Goal: Task Accomplishment & Management: Complete application form

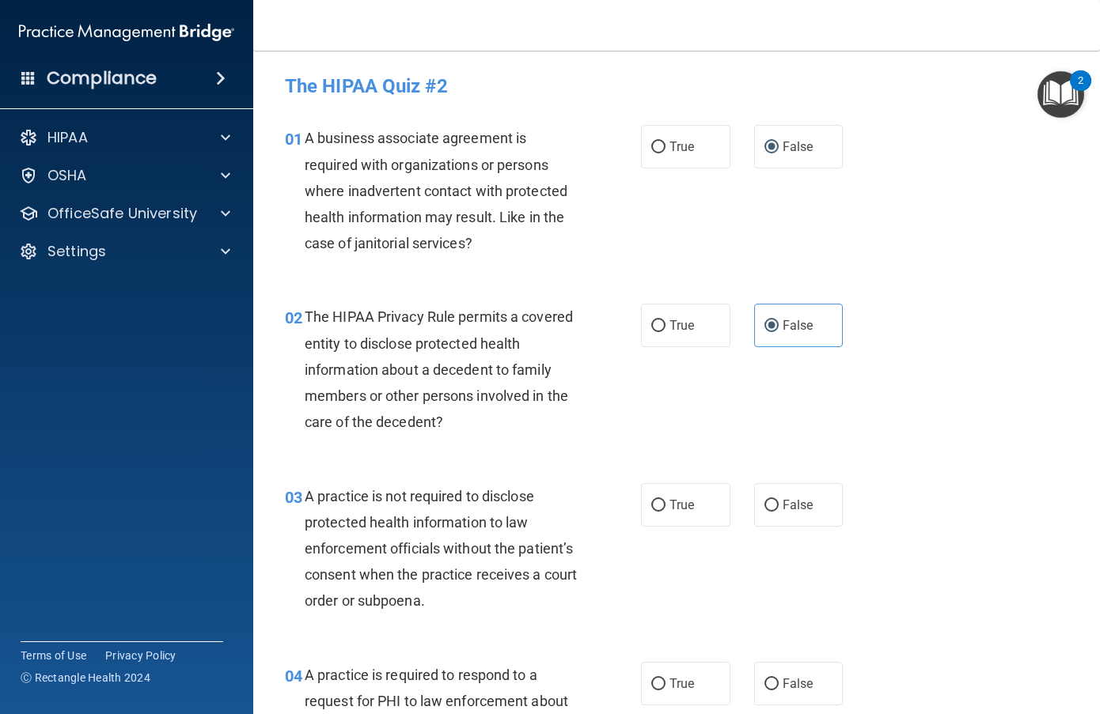
scroll to position [237, 0]
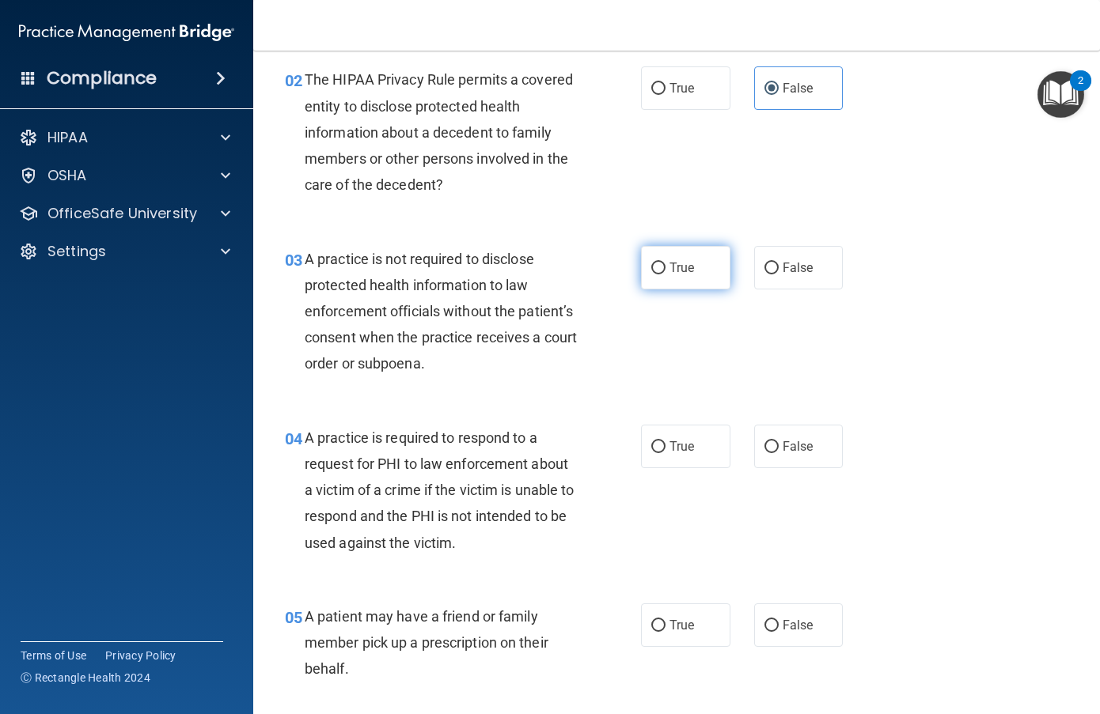
click at [655, 263] on input "True" at bounding box center [658, 269] width 14 height 12
radio input "true"
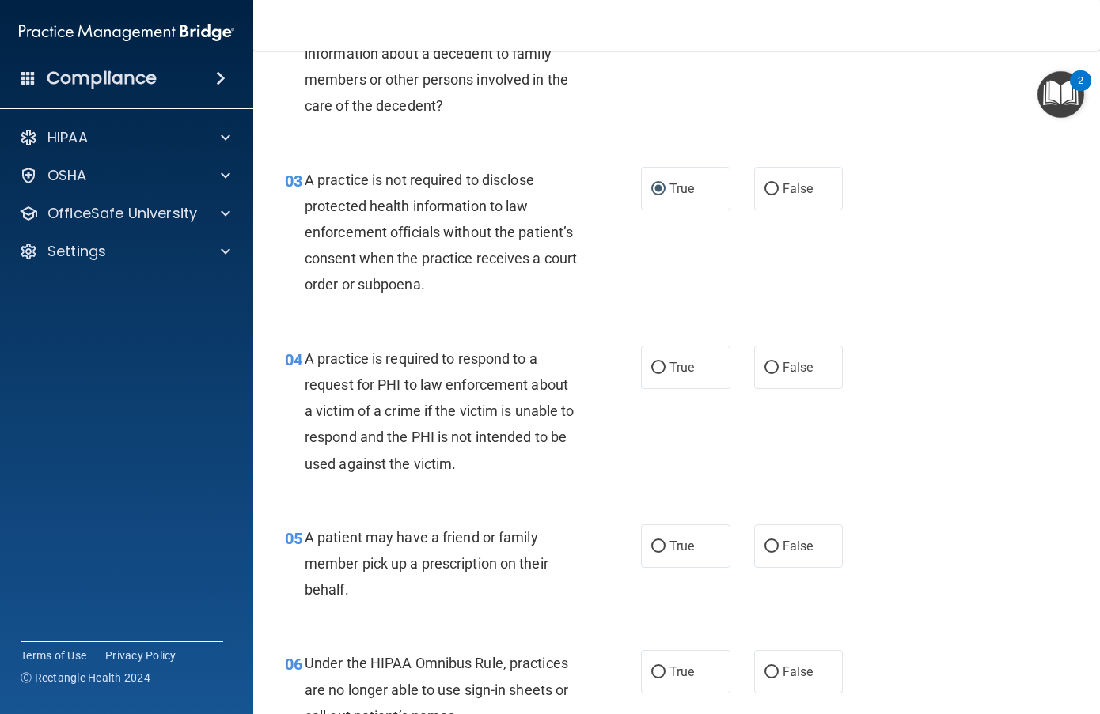
scroll to position [396, 0]
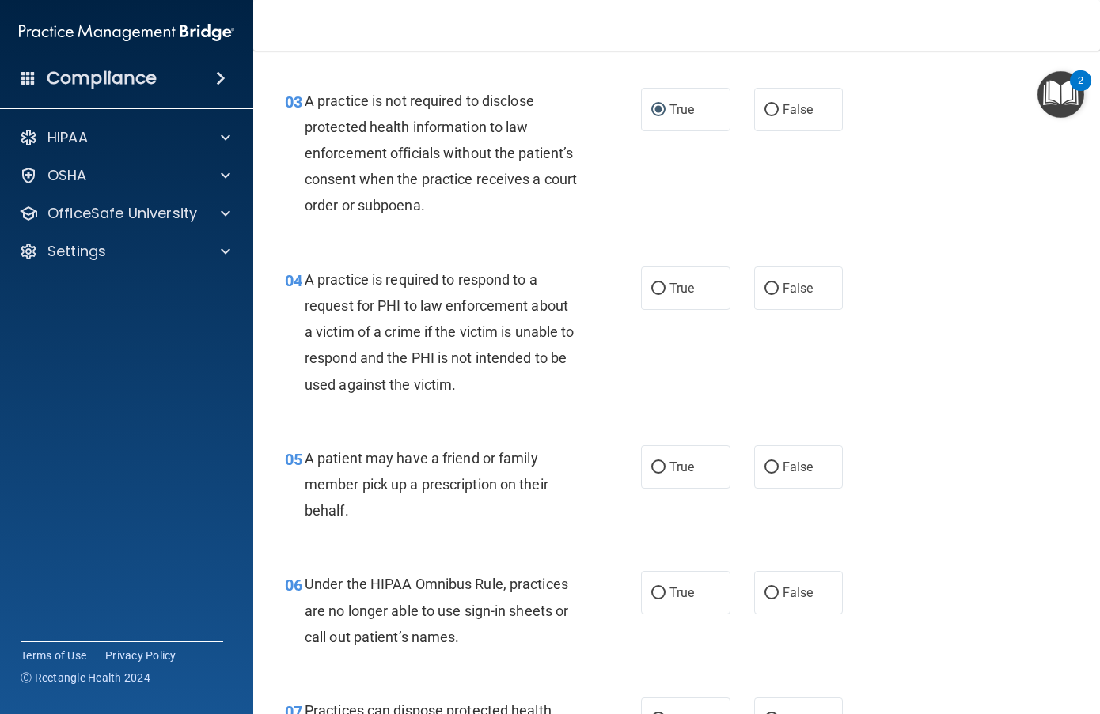
click at [658, 297] on label "True" at bounding box center [685, 289] width 89 height 44
click at [658, 295] on input "True" at bounding box center [658, 289] width 14 height 12
radio input "true"
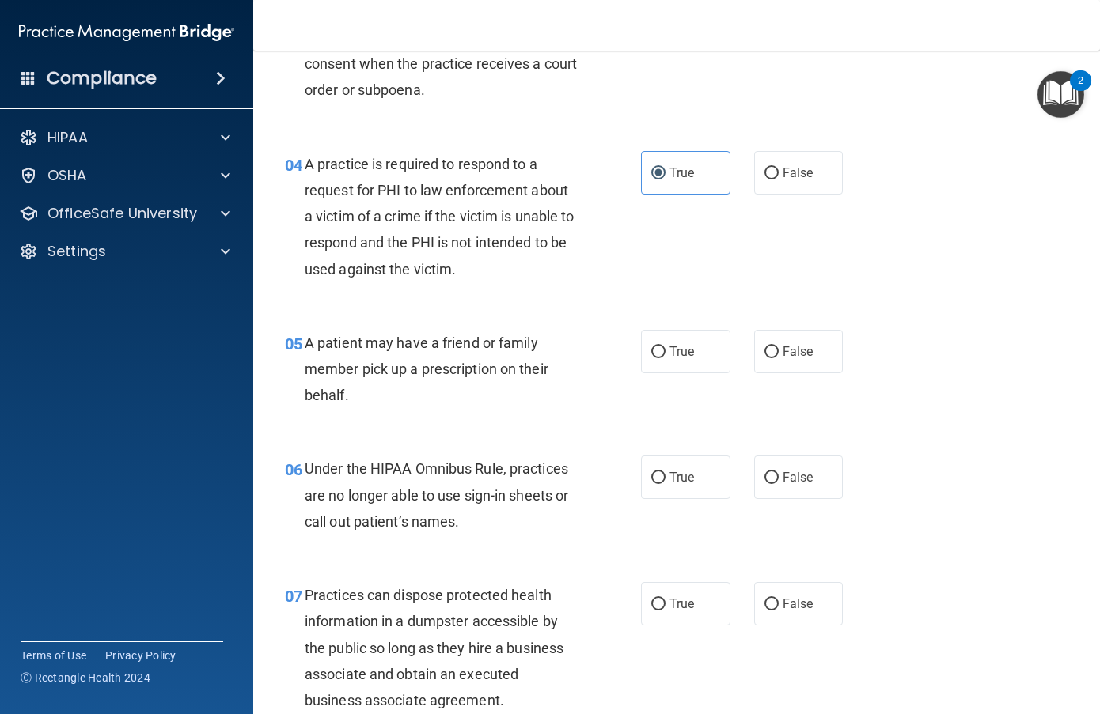
scroll to position [554, 0]
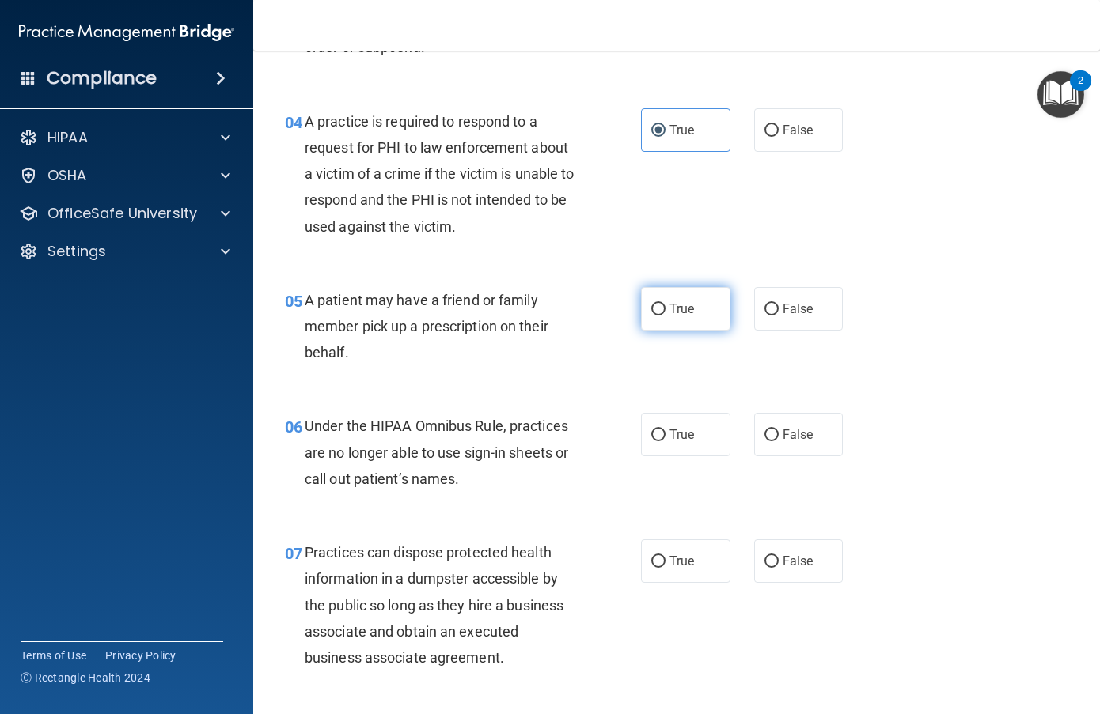
click at [672, 308] on span "True" at bounding box center [681, 308] width 25 height 15
click at [665, 308] on input "True" at bounding box center [658, 310] width 14 height 12
radio input "true"
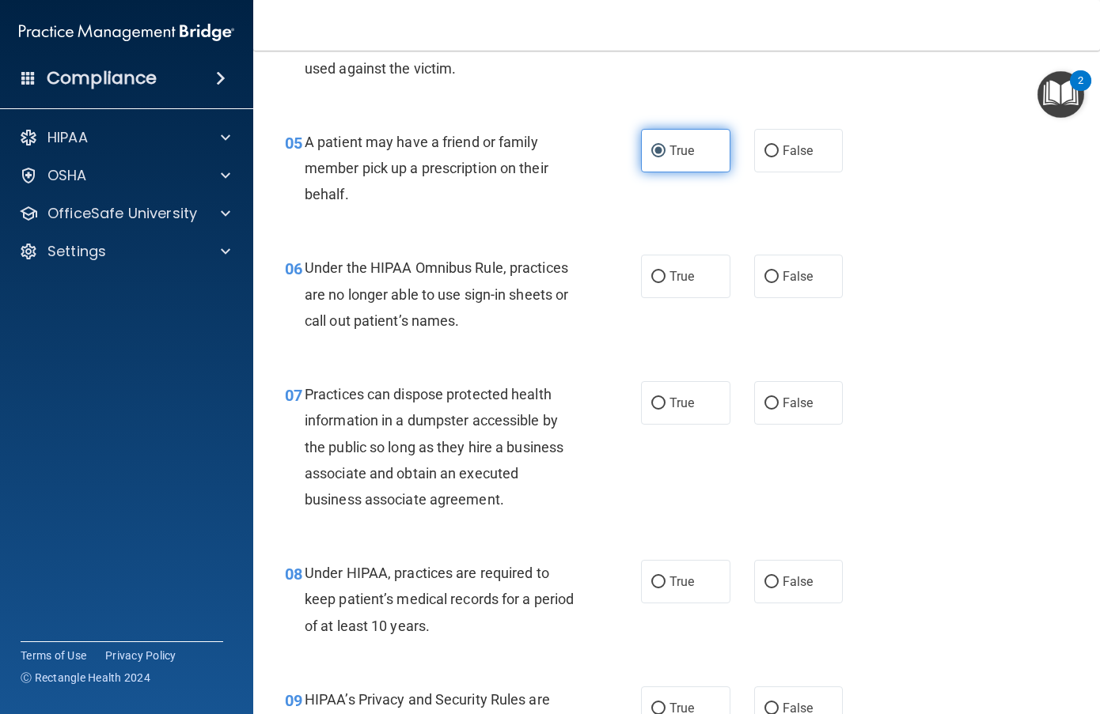
scroll to position [791, 0]
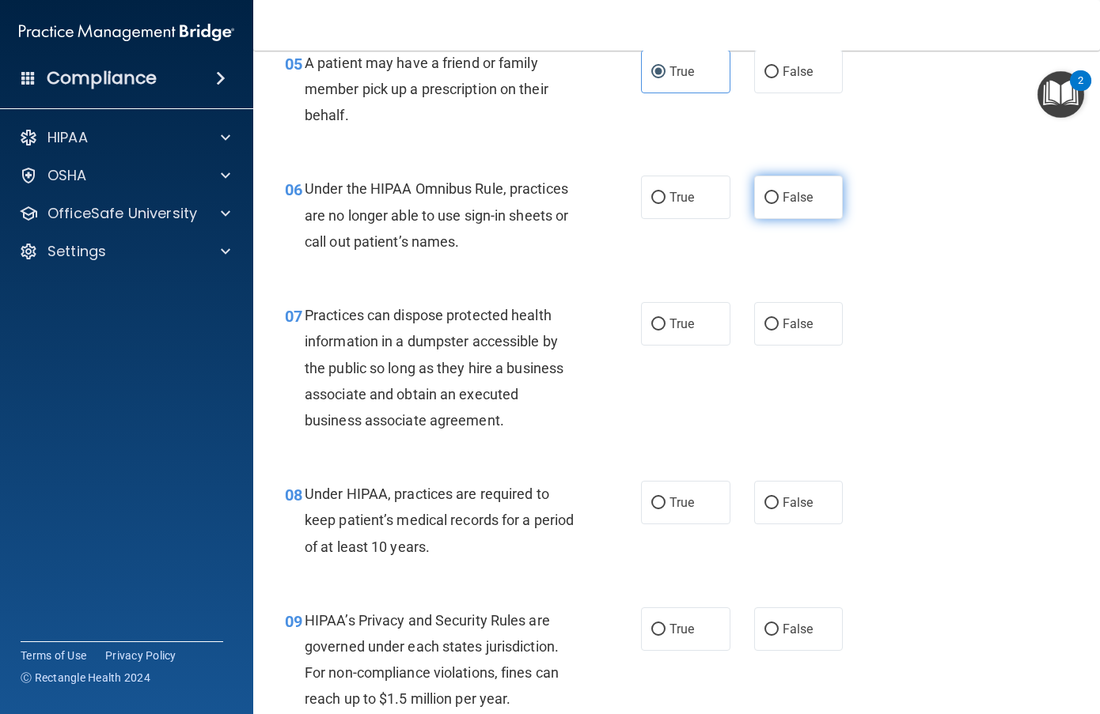
click at [792, 200] on span "False" at bounding box center [797, 197] width 31 height 15
click at [779, 200] on input "False" at bounding box center [771, 198] width 14 height 12
radio input "true"
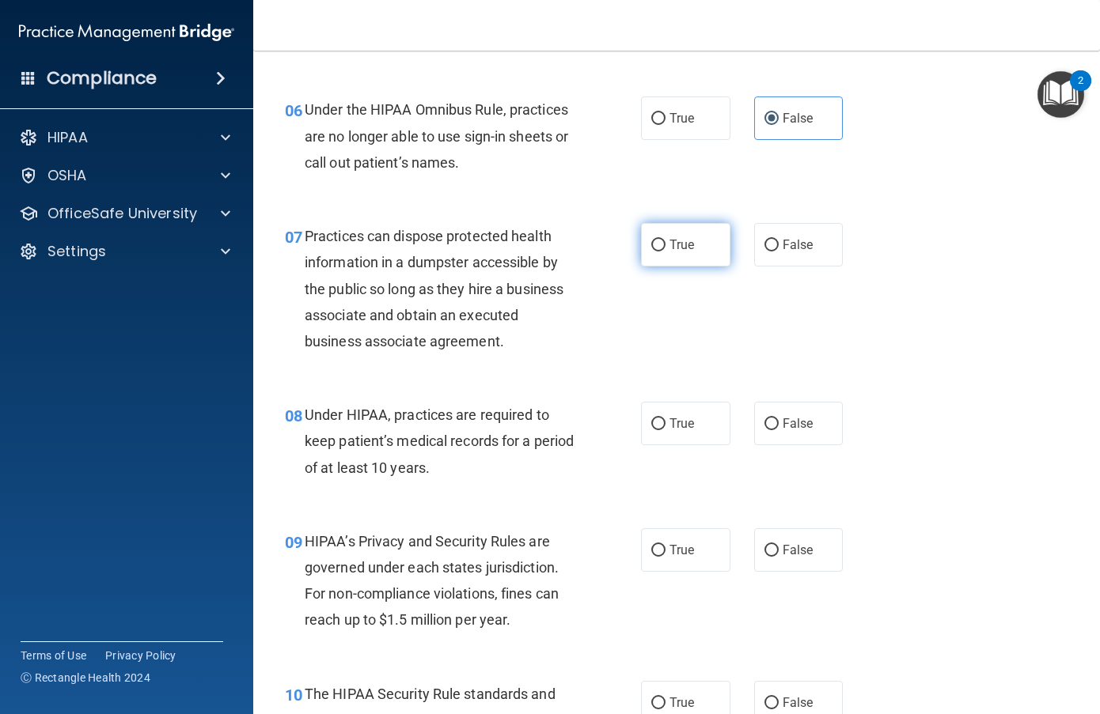
scroll to position [949, 0]
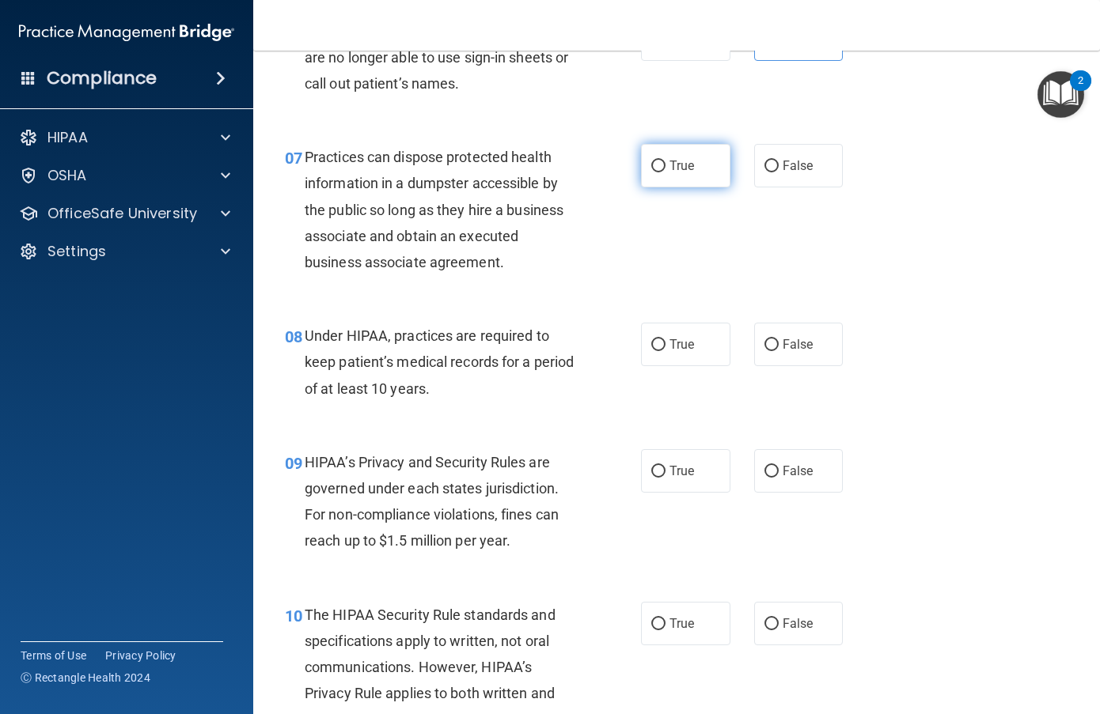
click at [661, 171] on label "True" at bounding box center [685, 166] width 89 height 44
click at [661, 171] on input "True" at bounding box center [658, 167] width 14 height 12
radio input "true"
click at [764, 347] on input "False" at bounding box center [771, 345] width 14 height 12
radio input "true"
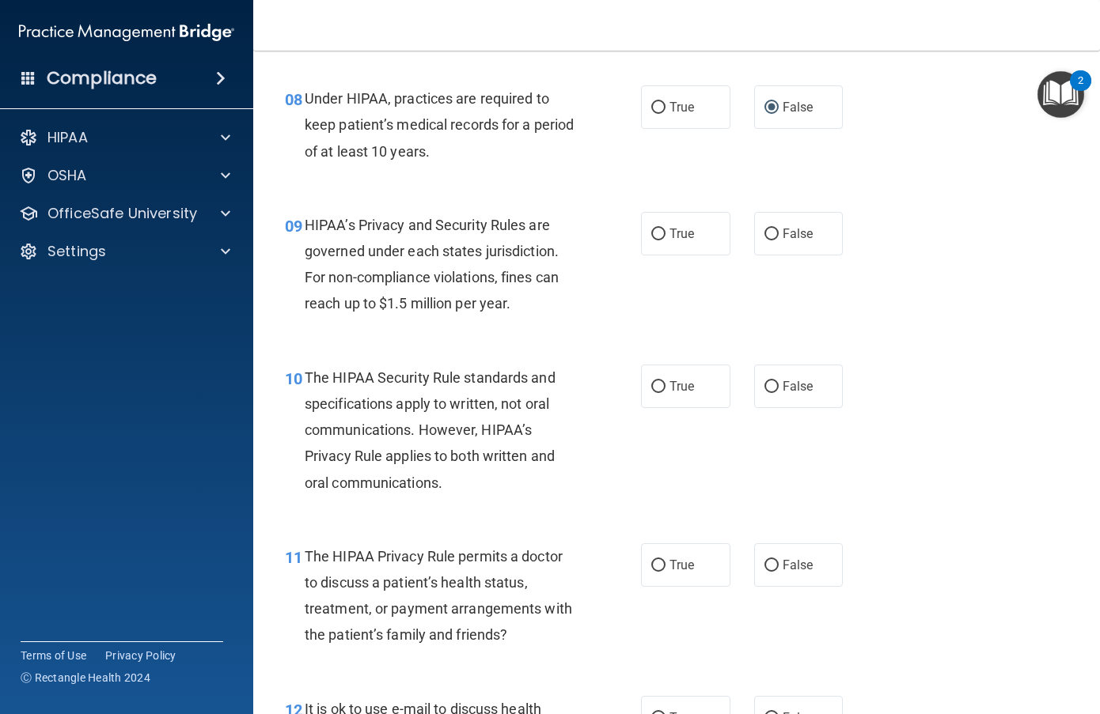
scroll to position [1266, 0]
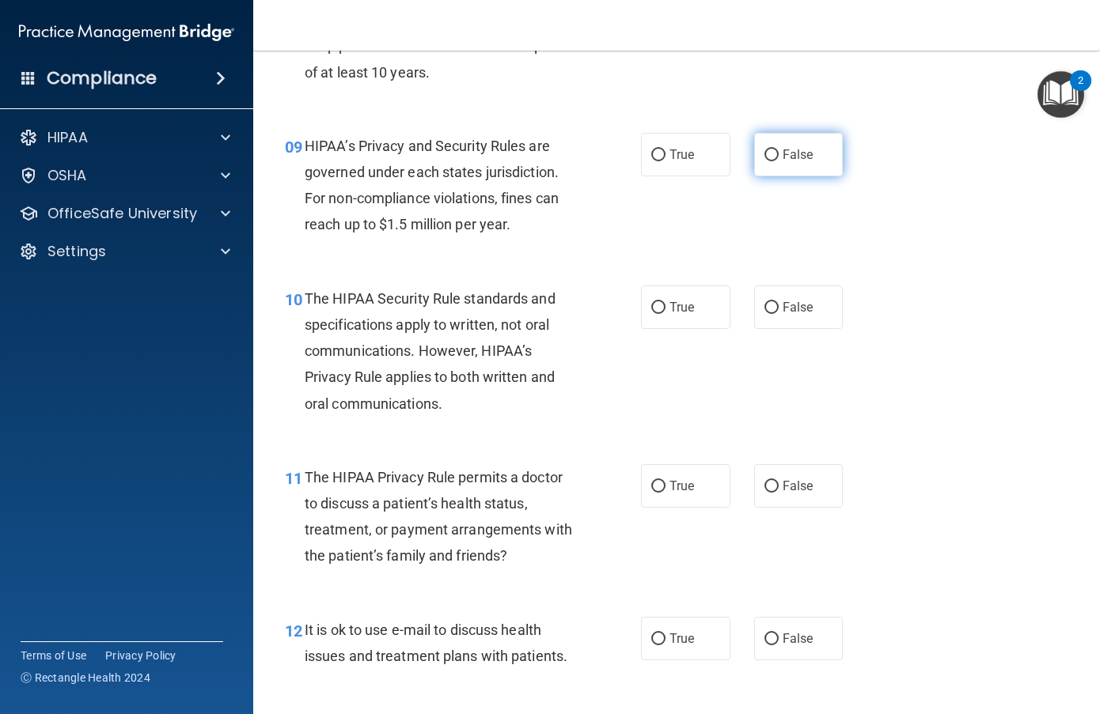
click at [761, 161] on label "False" at bounding box center [798, 155] width 89 height 44
click at [764, 161] on input "False" at bounding box center [771, 156] width 14 height 12
radio input "true"
click at [669, 314] on span "True" at bounding box center [681, 307] width 25 height 15
click at [665, 314] on input "True" at bounding box center [658, 308] width 14 height 12
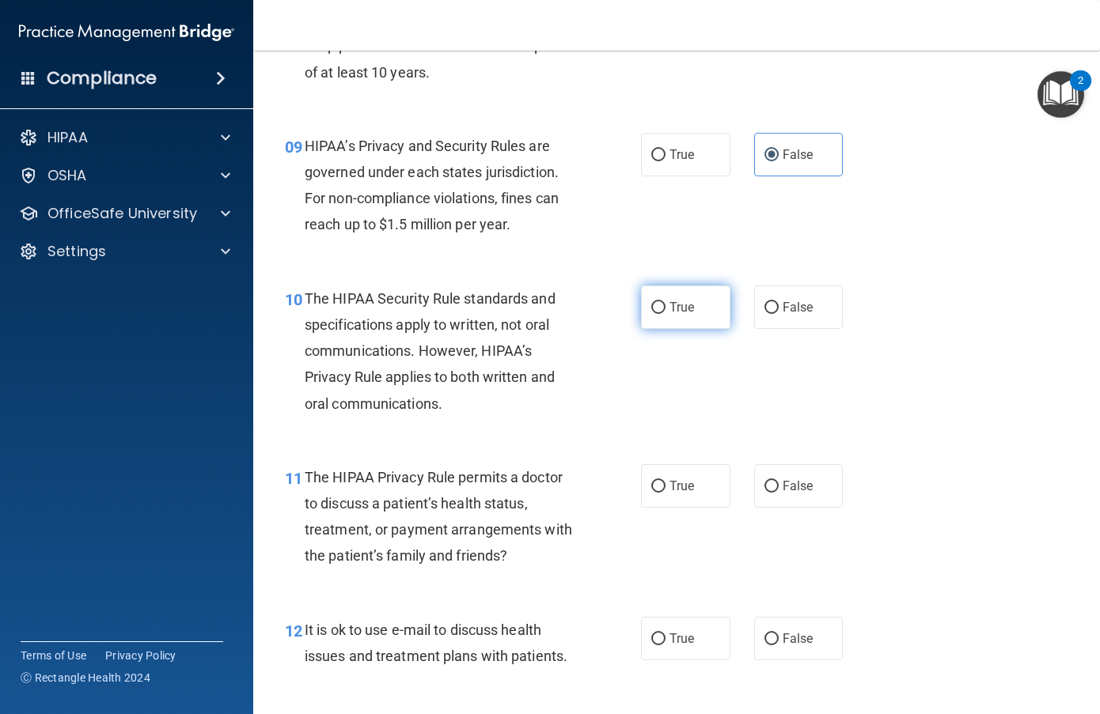
radio input "true"
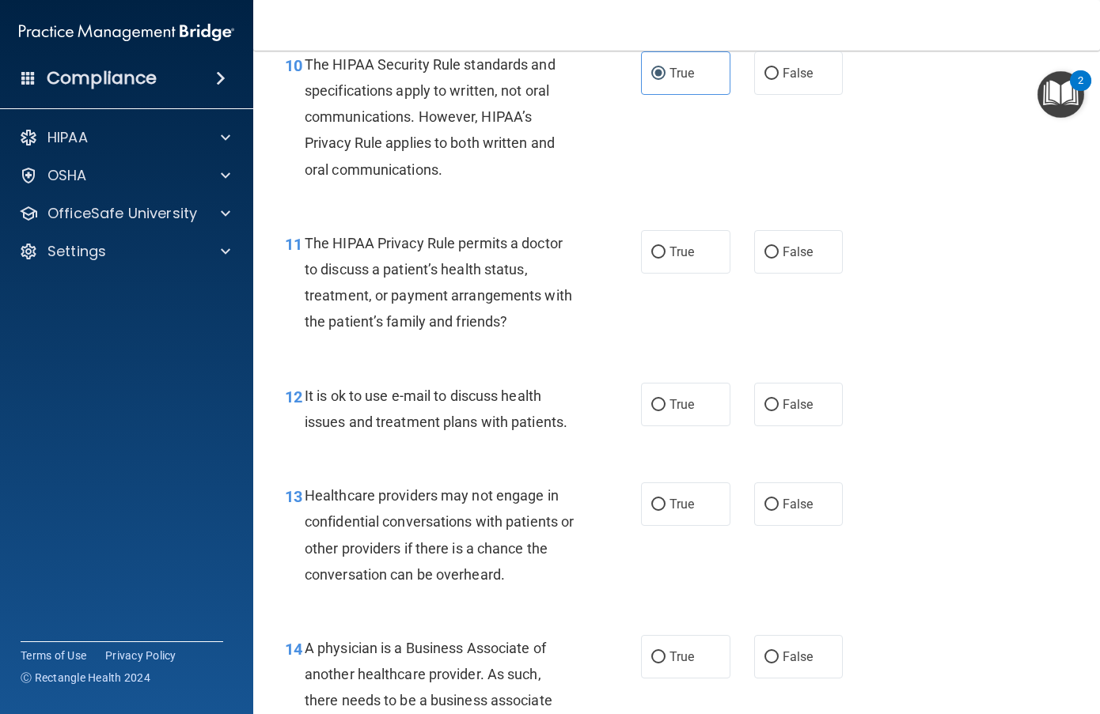
scroll to position [1503, 0]
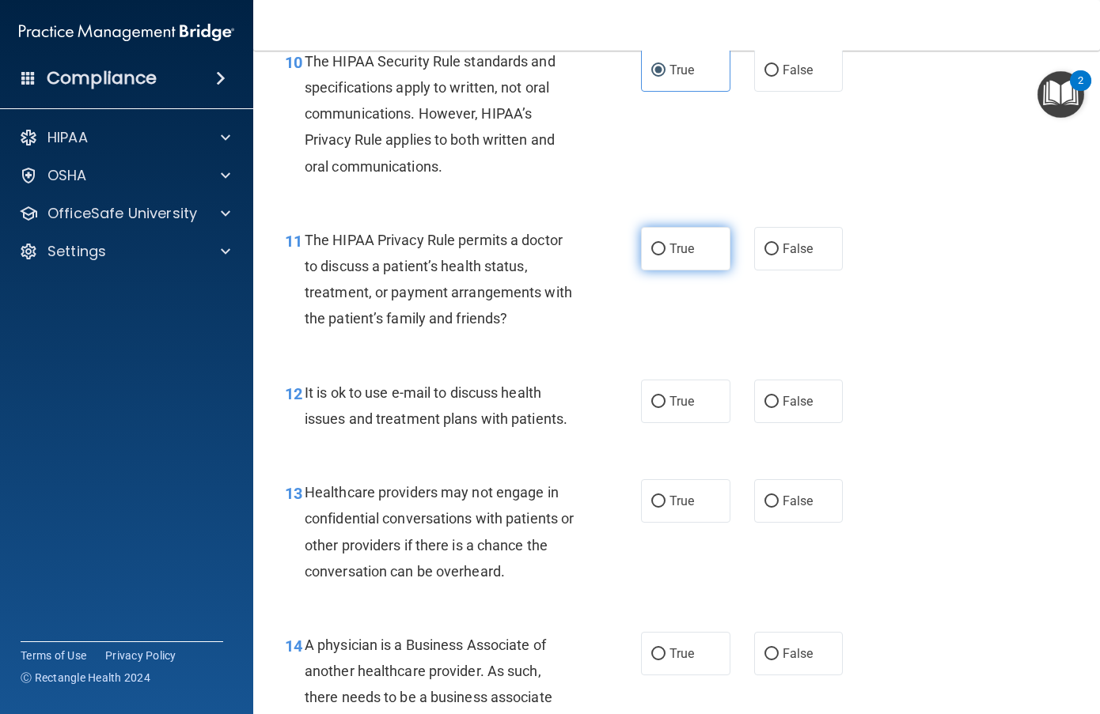
click at [680, 244] on span "True" at bounding box center [681, 248] width 25 height 15
click at [665, 244] on input "True" at bounding box center [658, 250] width 14 height 12
radio input "true"
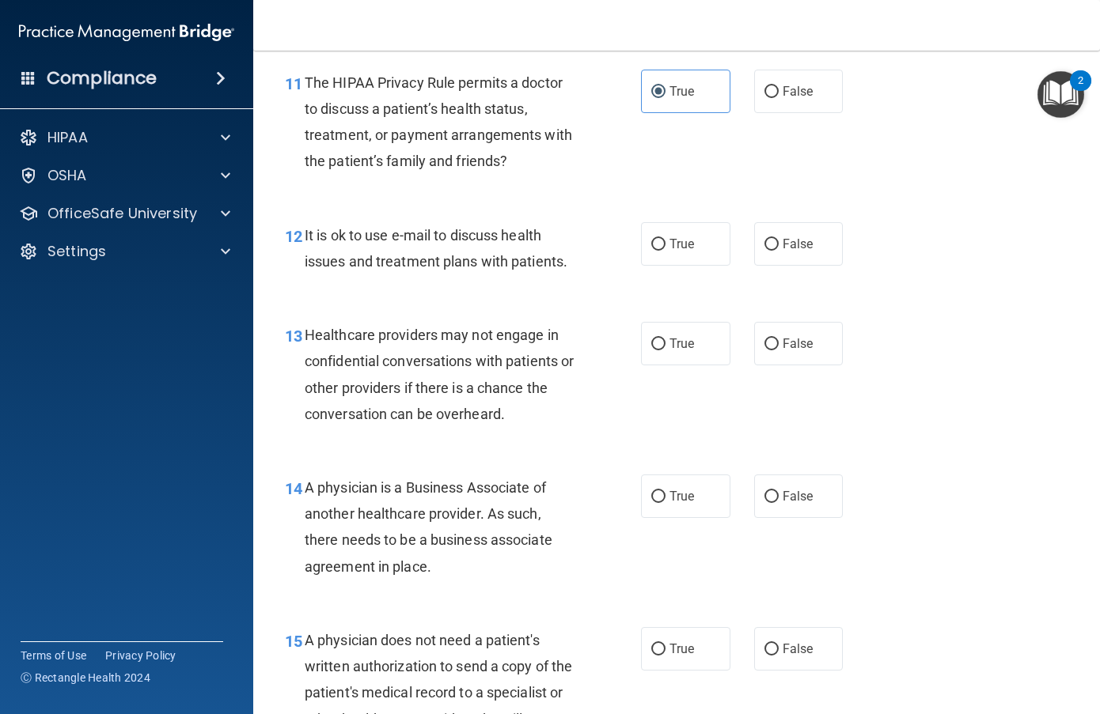
scroll to position [1661, 0]
click at [685, 251] on label "True" at bounding box center [685, 244] width 89 height 44
click at [665, 250] on input "True" at bounding box center [658, 244] width 14 height 12
radio input "true"
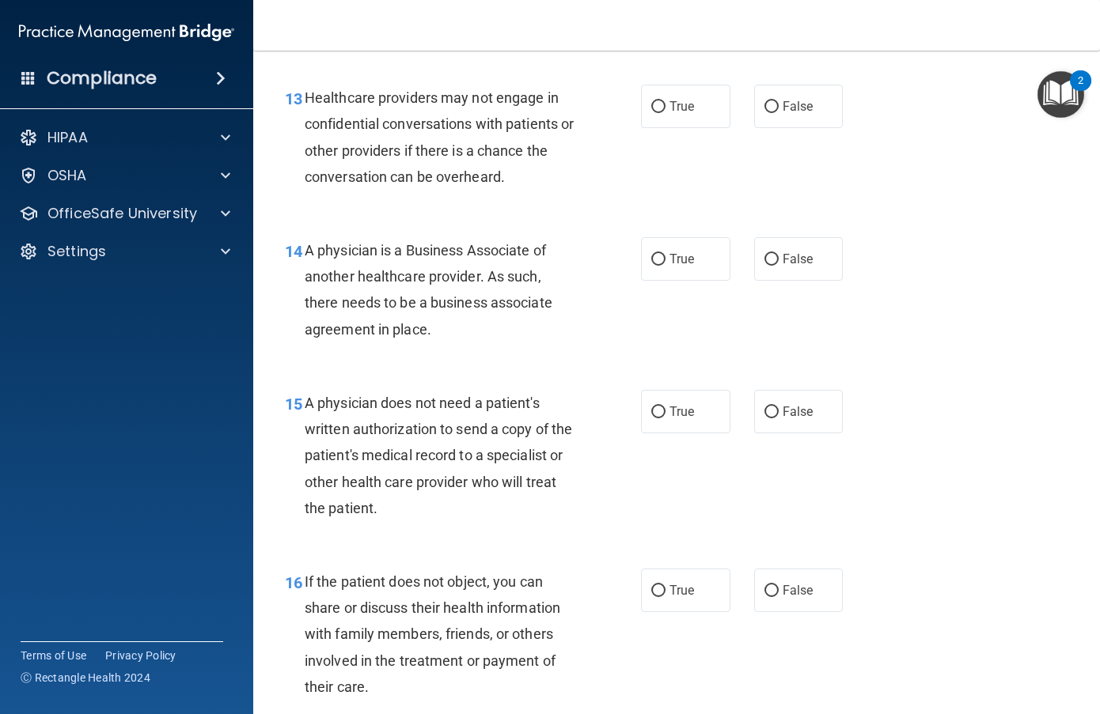
scroll to position [1899, 0]
click at [676, 101] on span "True" at bounding box center [681, 105] width 25 height 15
click at [665, 101] on input "True" at bounding box center [658, 106] width 14 height 12
radio input "true"
click at [797, 269] on label "False" at bounding box center [798, 259] width 89 height 44
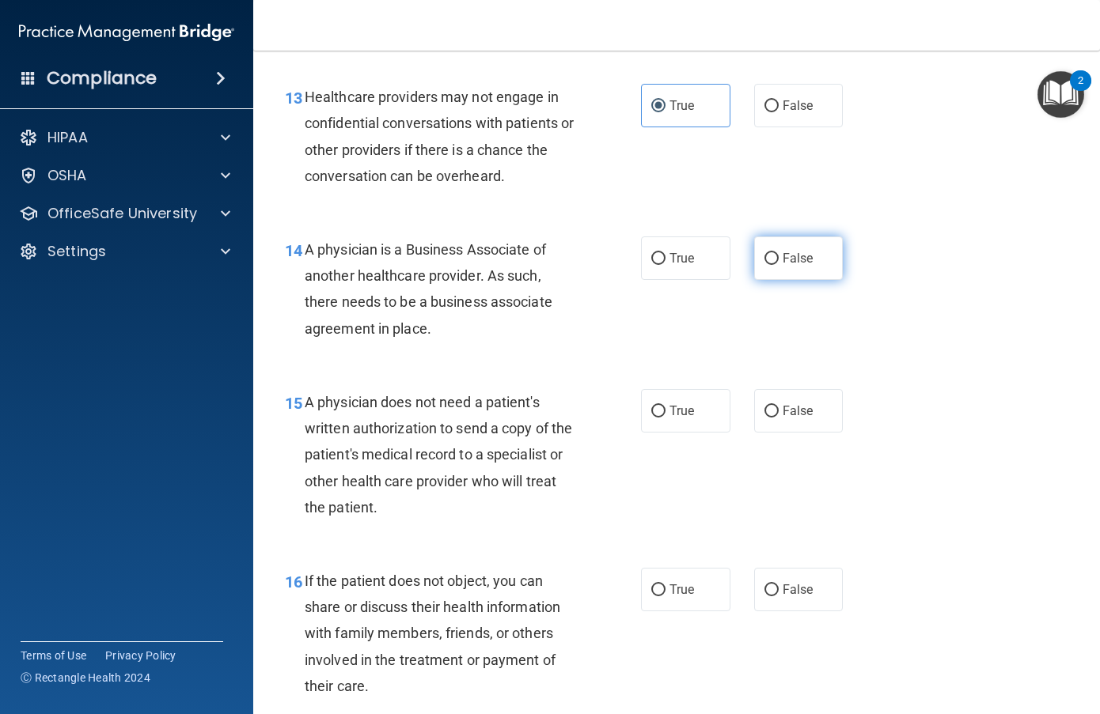
click at [779, 265] on input "False" at bounding box center [771, 259] width 14 height 12
radio input "true"
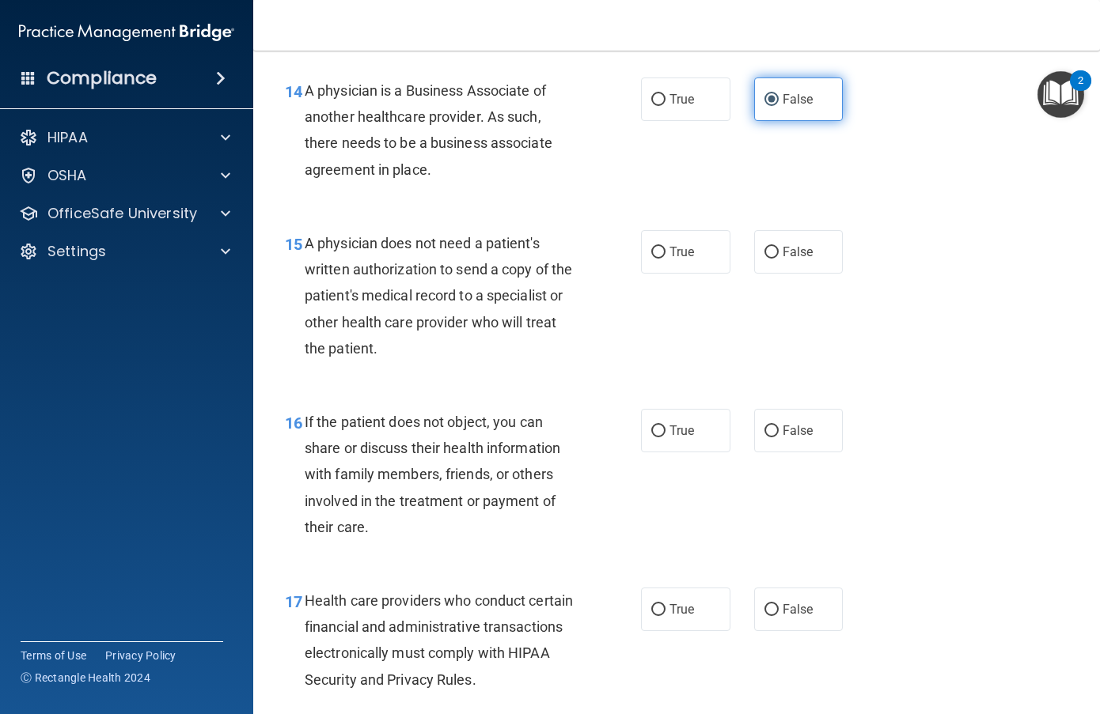
scroll to position [2136, 0]
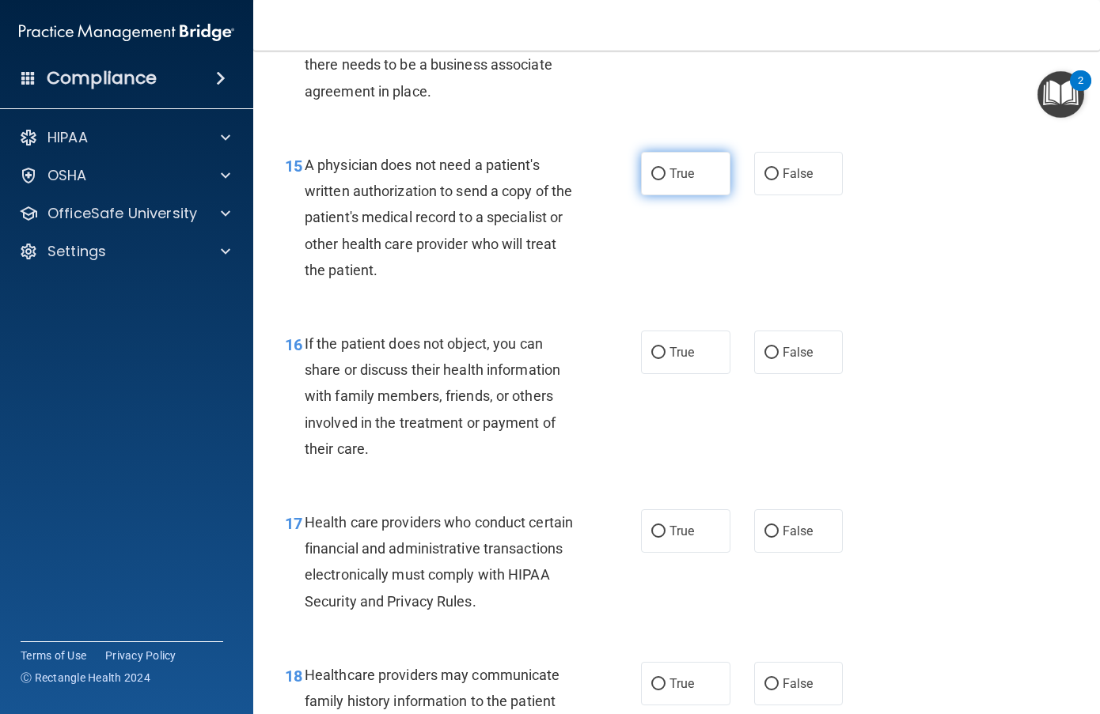
click at [669, 163] on label "True" at bounding box center [685, 174] width 89 height 44
click at [665, 169] on input "True" at bounding box center [658, 175] width 14 height 12
radio input "true"
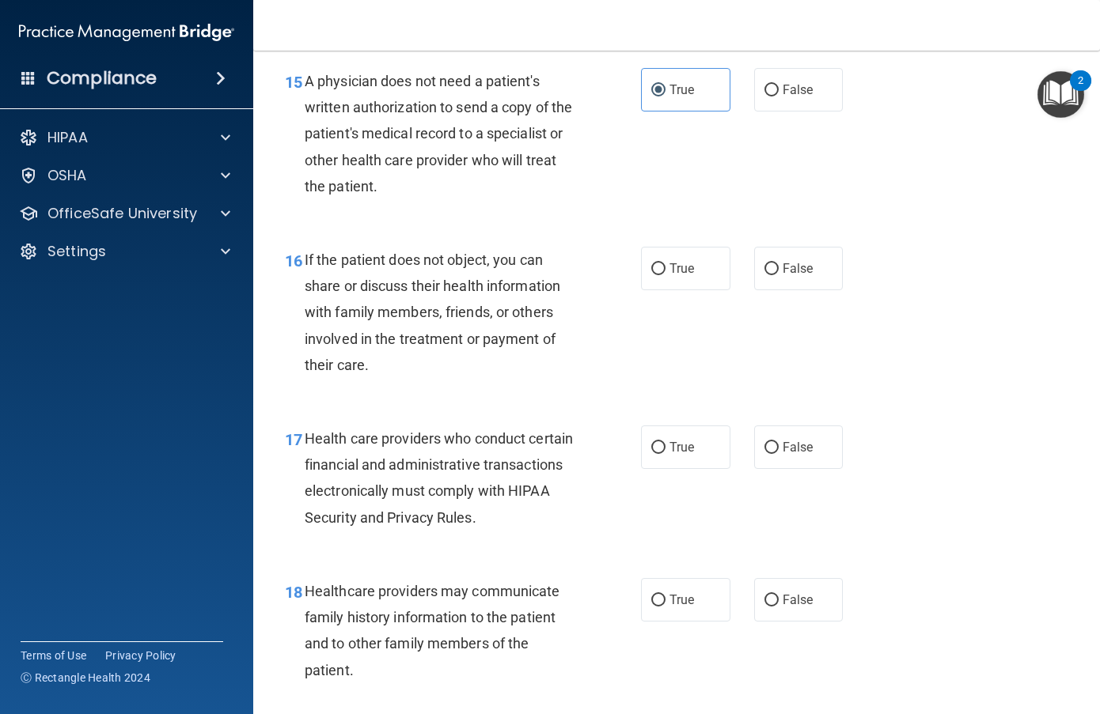
scroll to position [2294, 0]
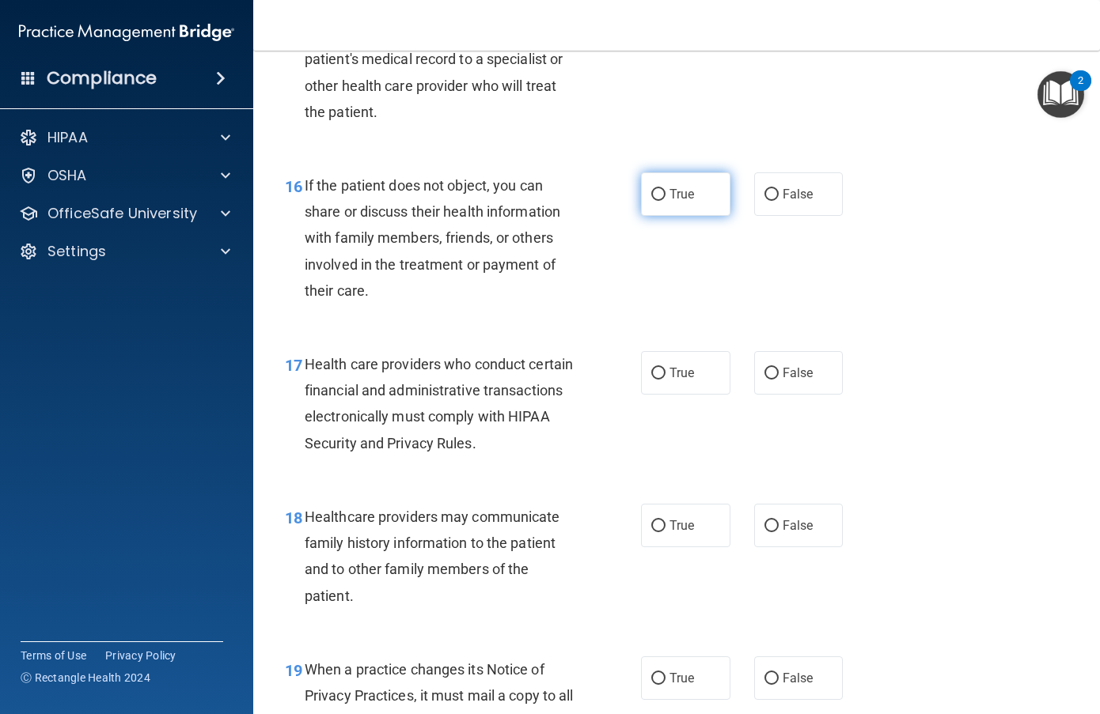
click at [672, 198] on span "True" at bounding box center [681, 194] width 25 height 15
click at [665, 198] on input "True" at bounding box center [658, 195] width 14 height 12
radio input "true"
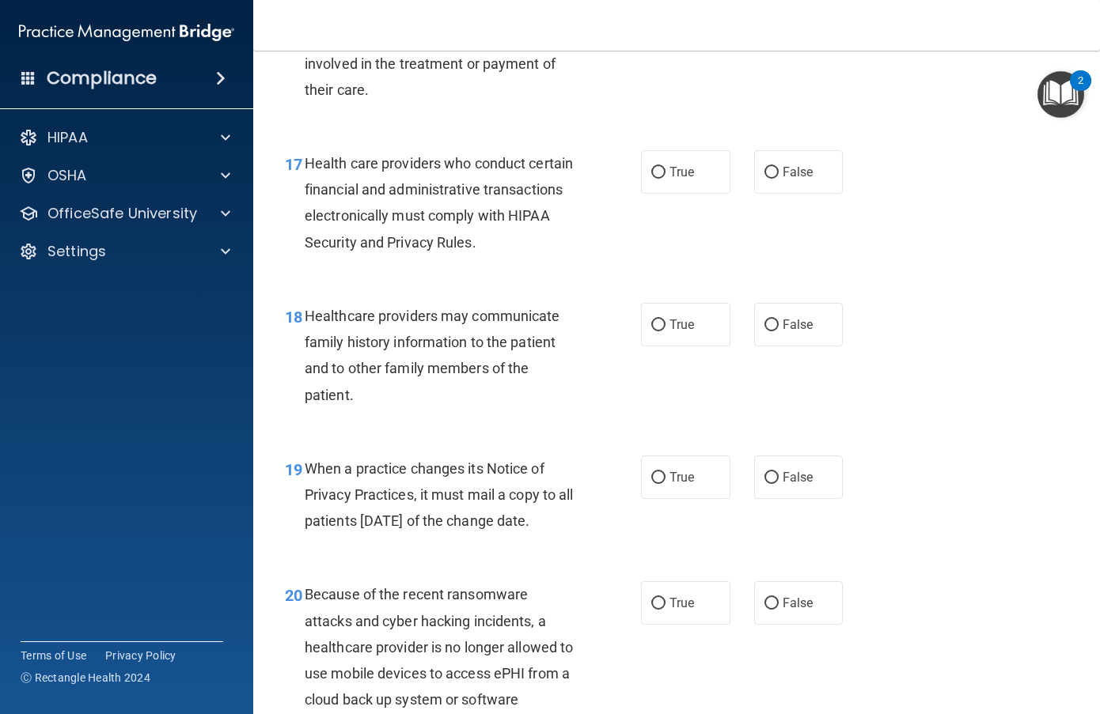
scroll to position [2532, 0]
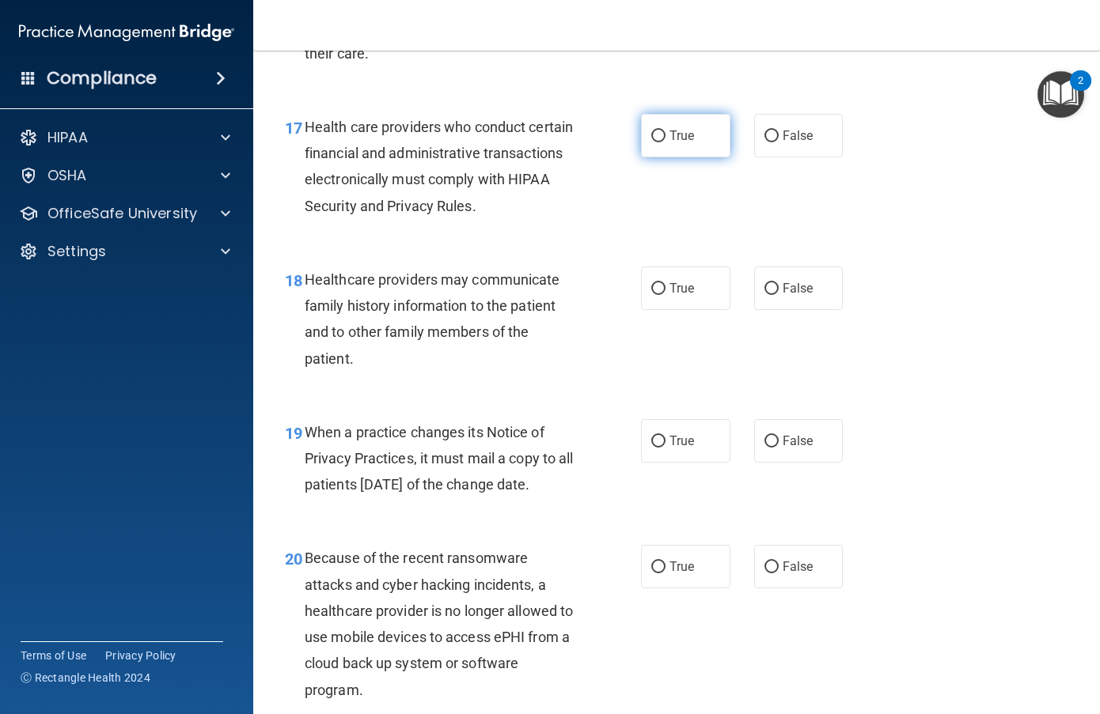
click at [680, 138] on span "True" at bounding box center [681, 135] width 25 height 15
click at [665, 138] on input "True" at bounding box center [658, 137] width 14 height 12
radio input "true"
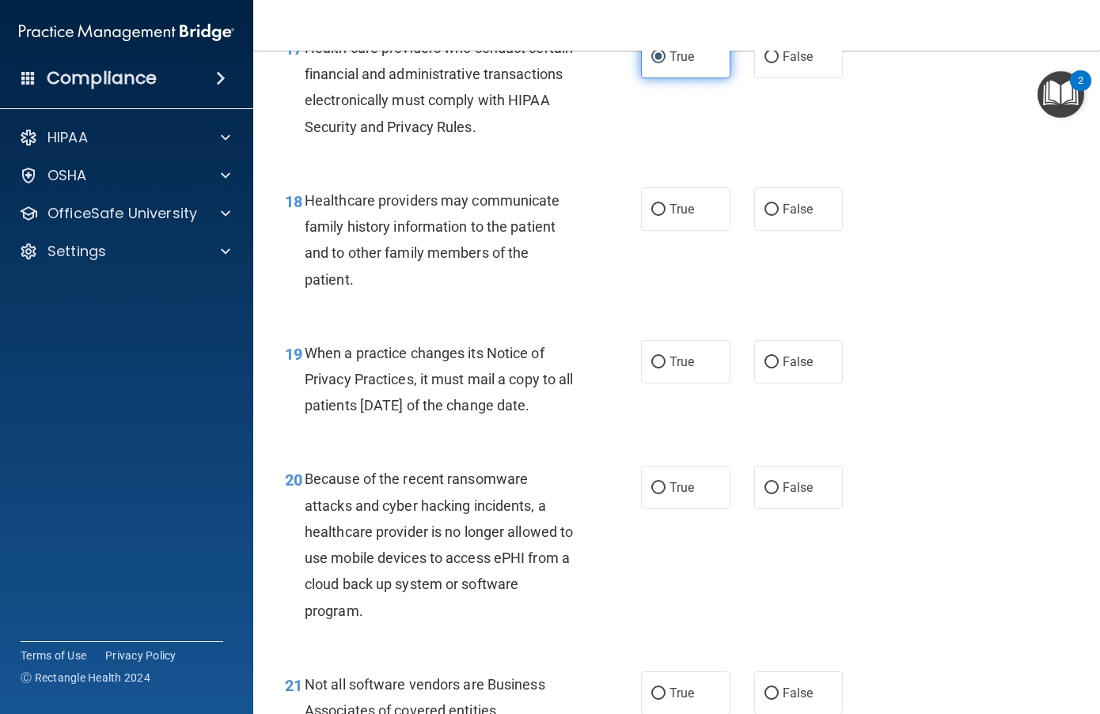
scroll to position [2690, 0]
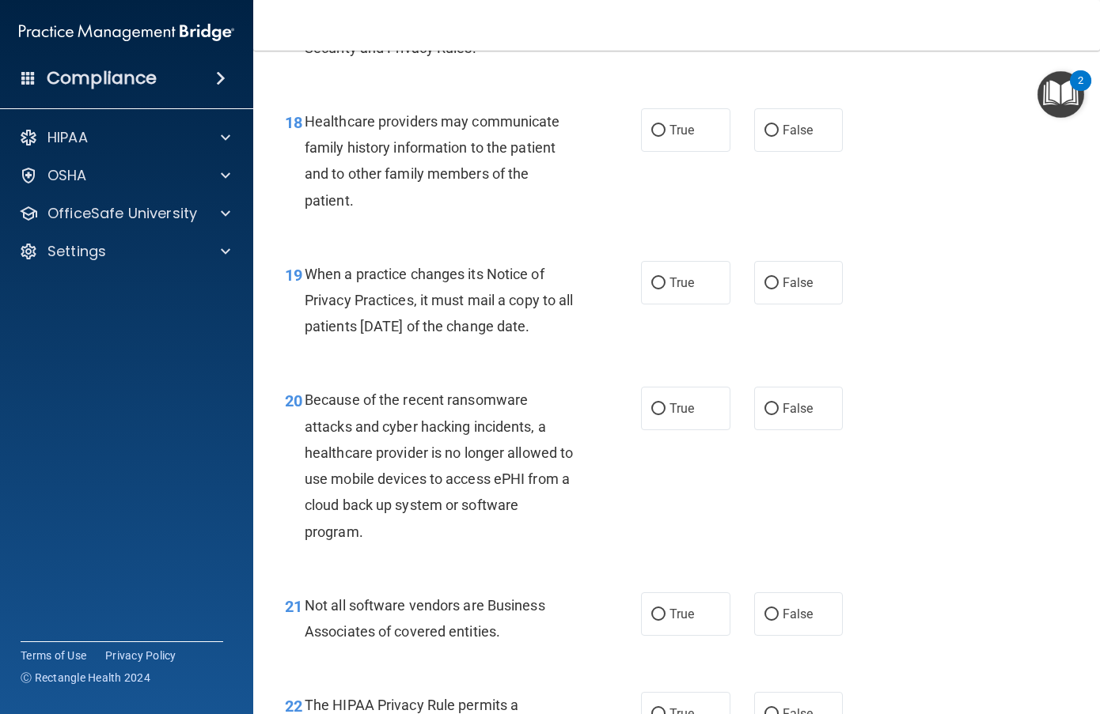
click at [680, 138] on label "True" at bounding box center [685, 130] width 89 height 44
click at [665, 137] on input "True" at bounding box center [658, 131] width 14 height 12
radio input "true"
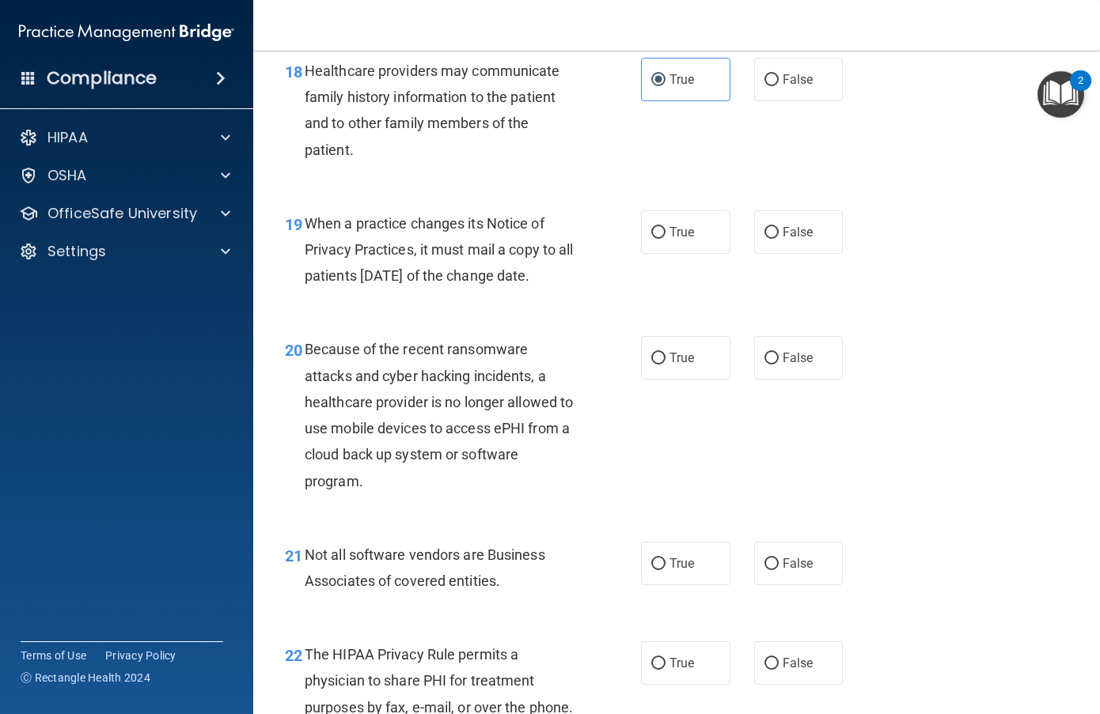
scroll to position [2769, 0]
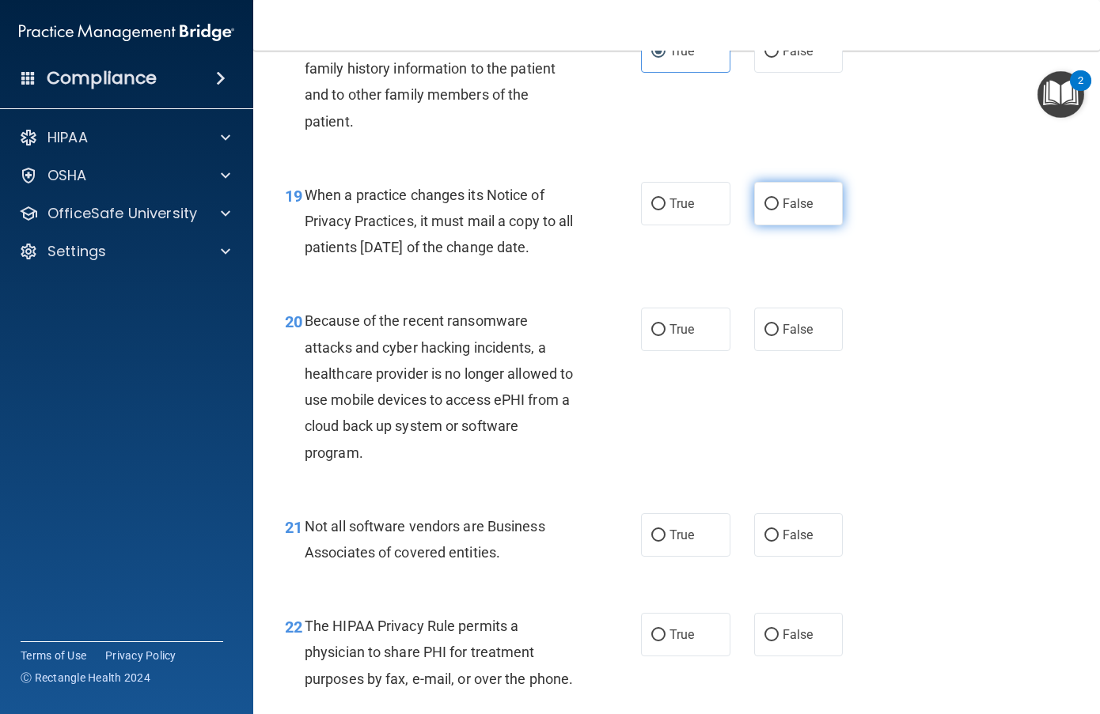
click at [771, 213] on label "False" at bounding box center [798, 204] width 89 height 44
click at [771, 210] on input "False" at bounding box center [771, 205] width 14 height 12
radio input "true"
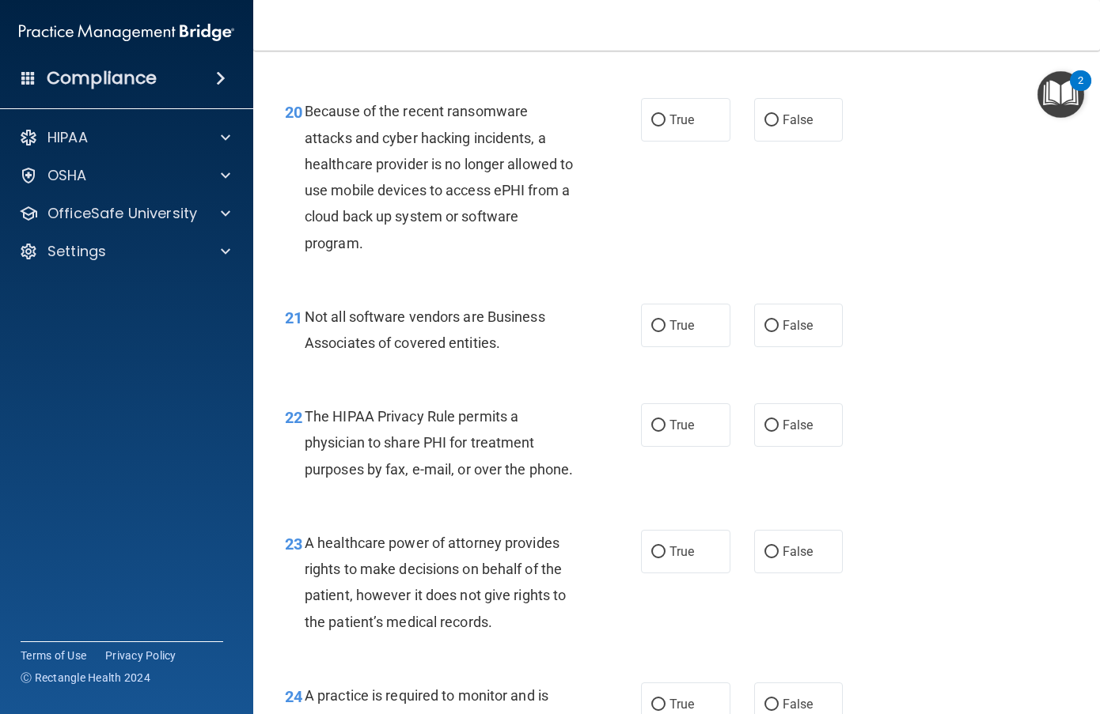
scroll to position [3006, 0]
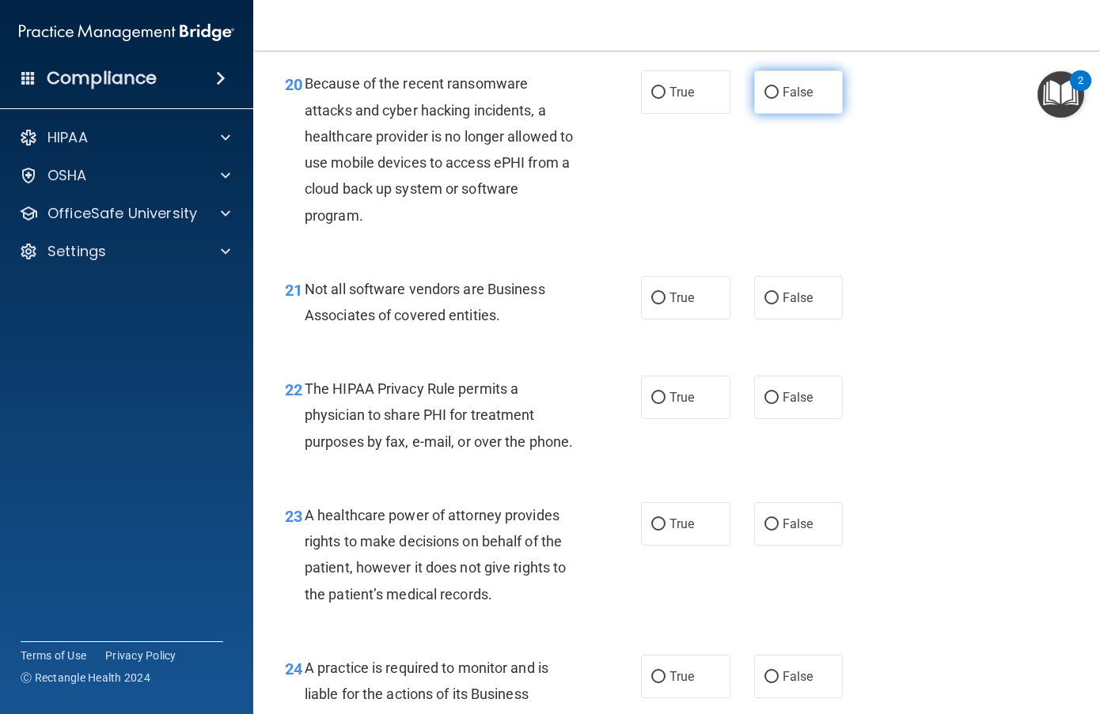
click at [769, 112] on label "False" at bounding box center [798, 92] width 89 height 44
click at [769, 99] on input "False" at bounding box center [771, 93] width 14 height 12
radio input "true"
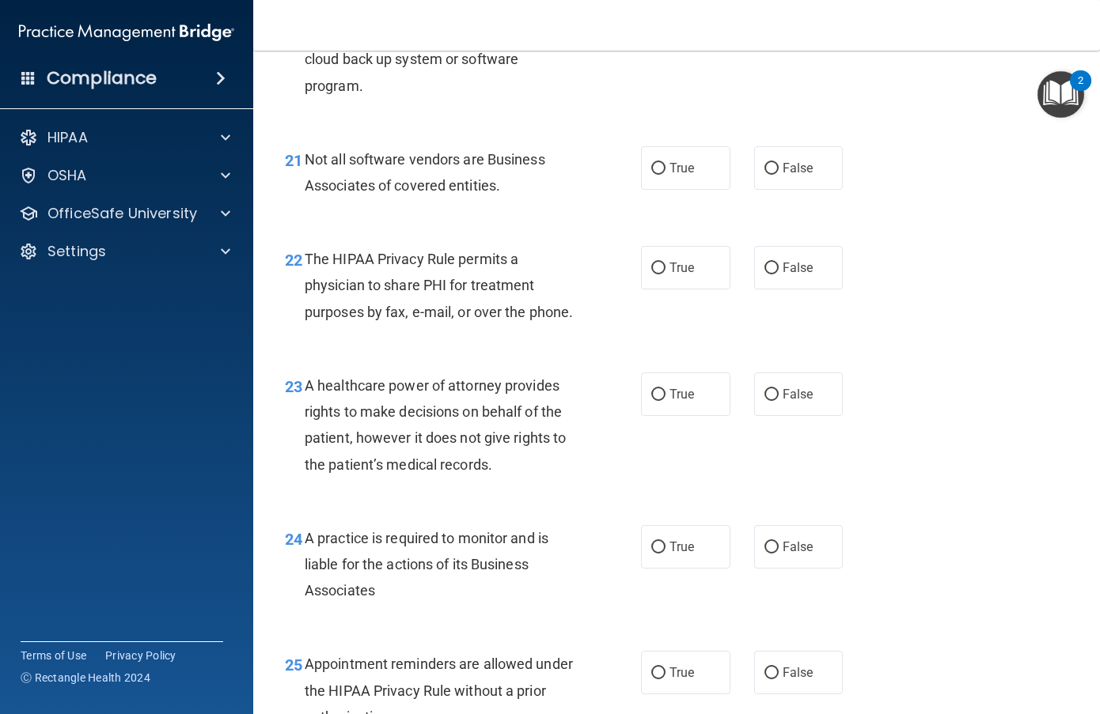
scroll to position [3165, 0]
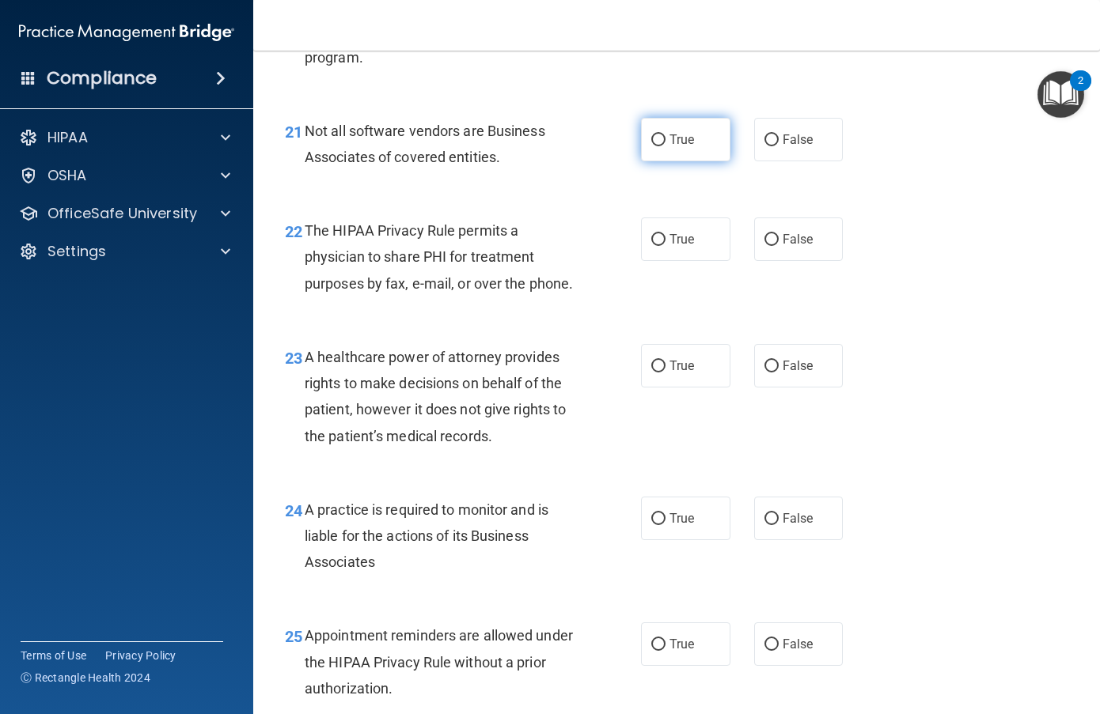
click at [675, 161] on label "True" at bounding box center [685, 140] width 89 height 44
click at [665, 146] on input "True" at bounding box center [658, 140] width 14 height 12
radio input "true"
click at [688, 247] on span "True" at bounding box center [681, 239] width 25 height 15
click at [665, 246] on input "True" at bounding box center [658, 240] width 14 height 12
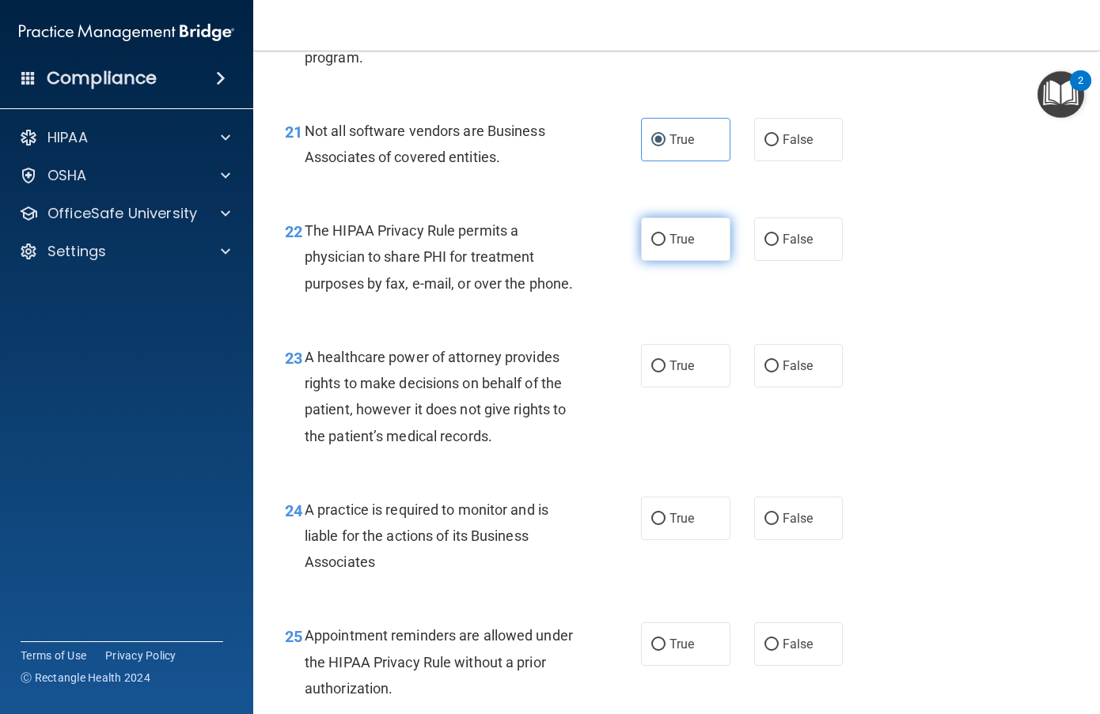
radio input "true"
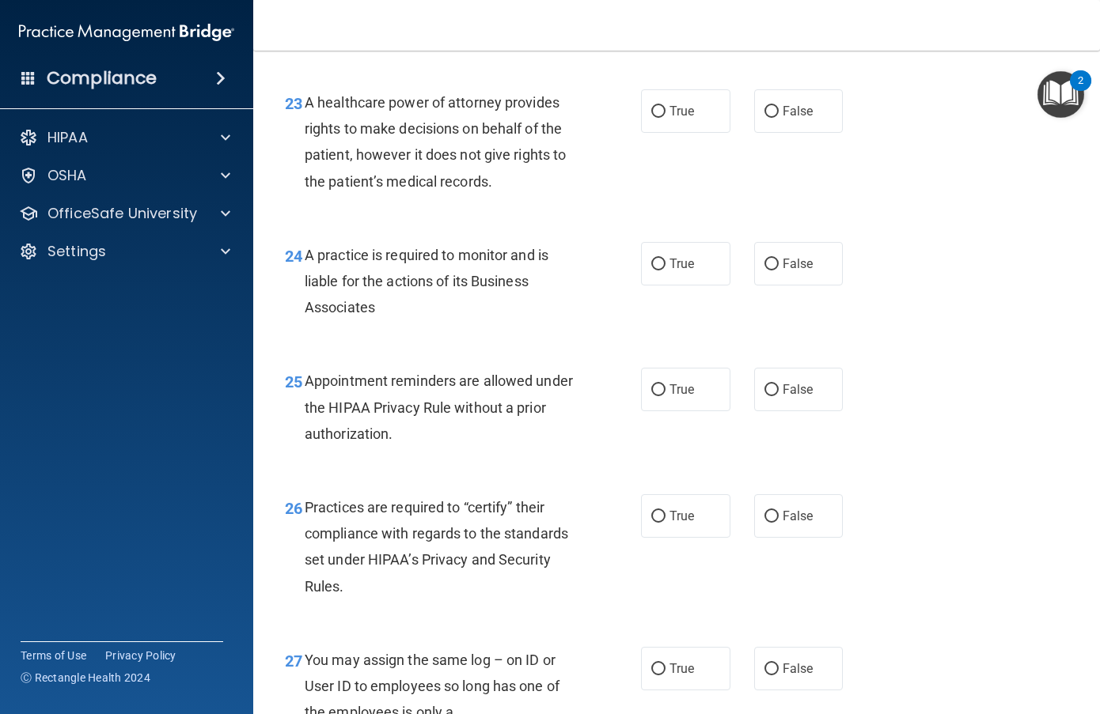
scroll to position [3481, 0]
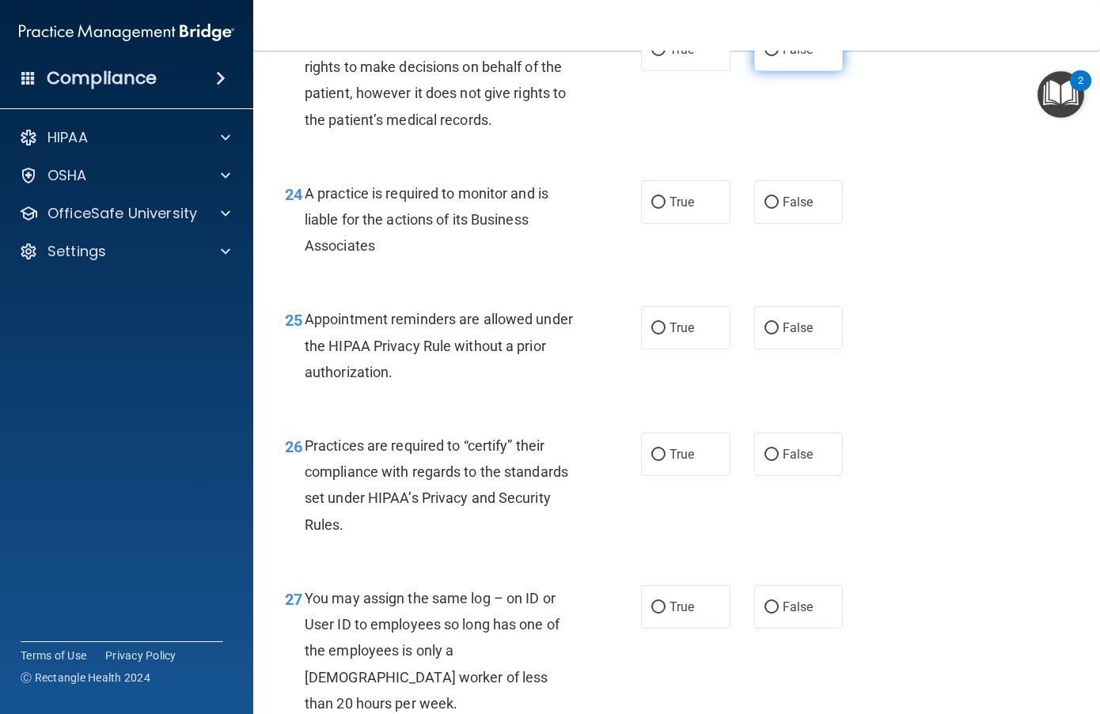
click at [805, 71] on label "False" at bounding box center [798, 50] width 89 height 44
click at [779, 56] on input "False" at bounding box center [771, 50] width 14 height 12
radio input "true"
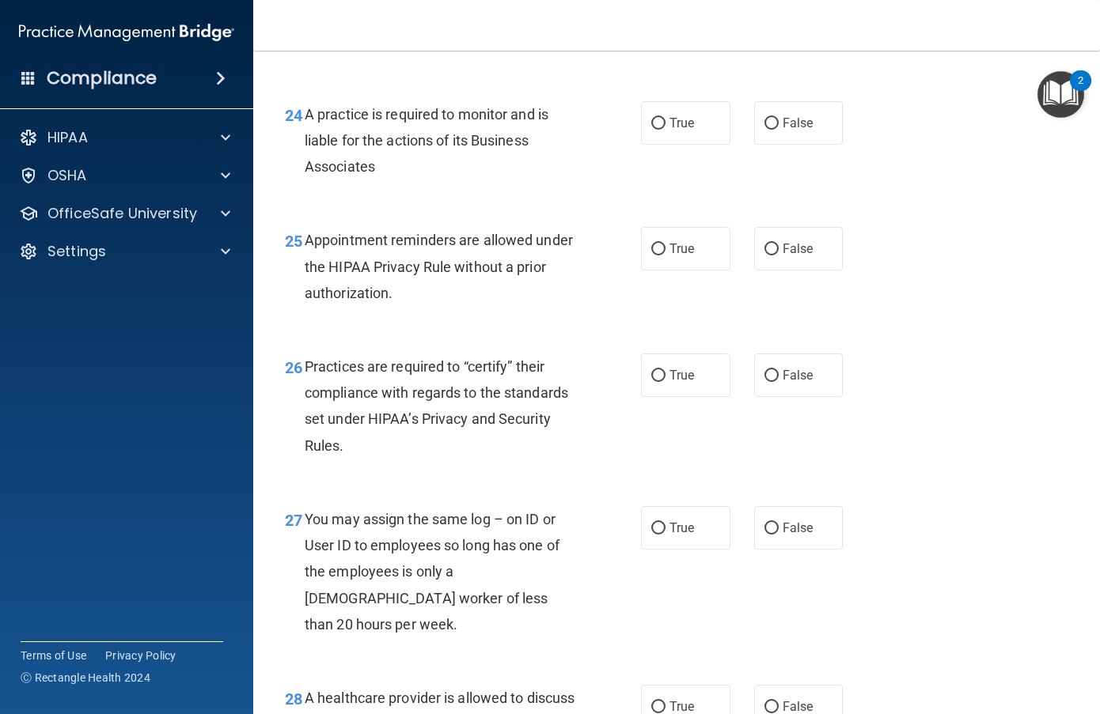
scroll to position [3639, 0]
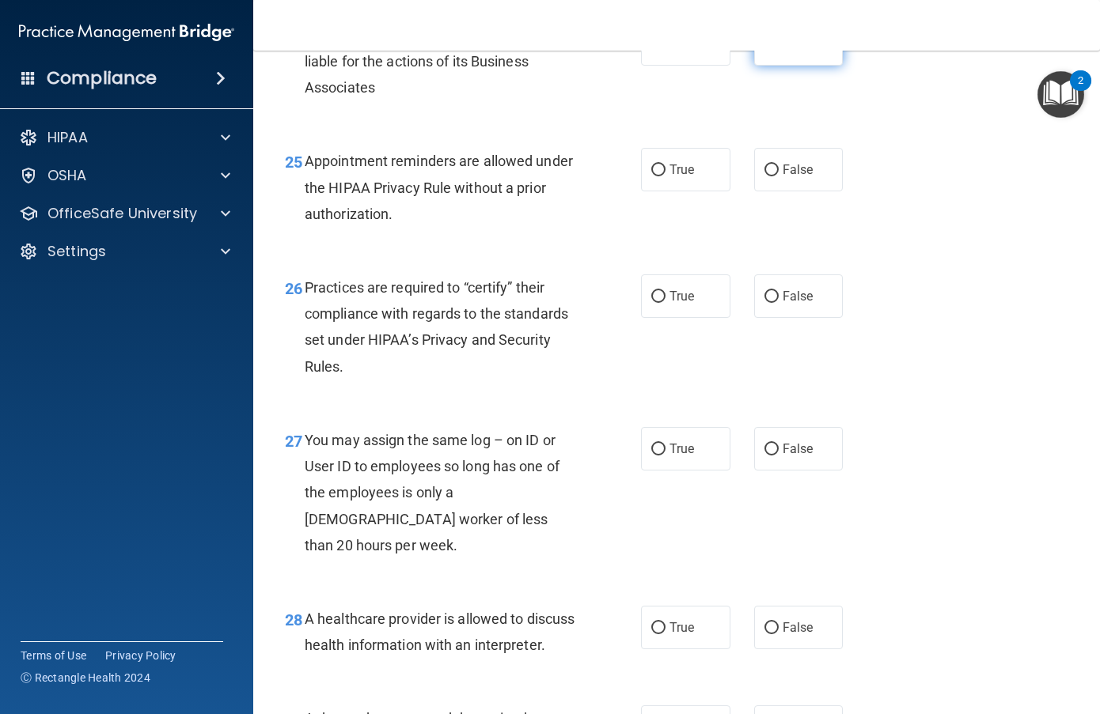
click at [807, 66] on label "False" at bounding box center [798, 44] width 89 height 44
click at [779, 51] on input "False" at bounding box center [771, 45] width 14 height 12
radio input "true"
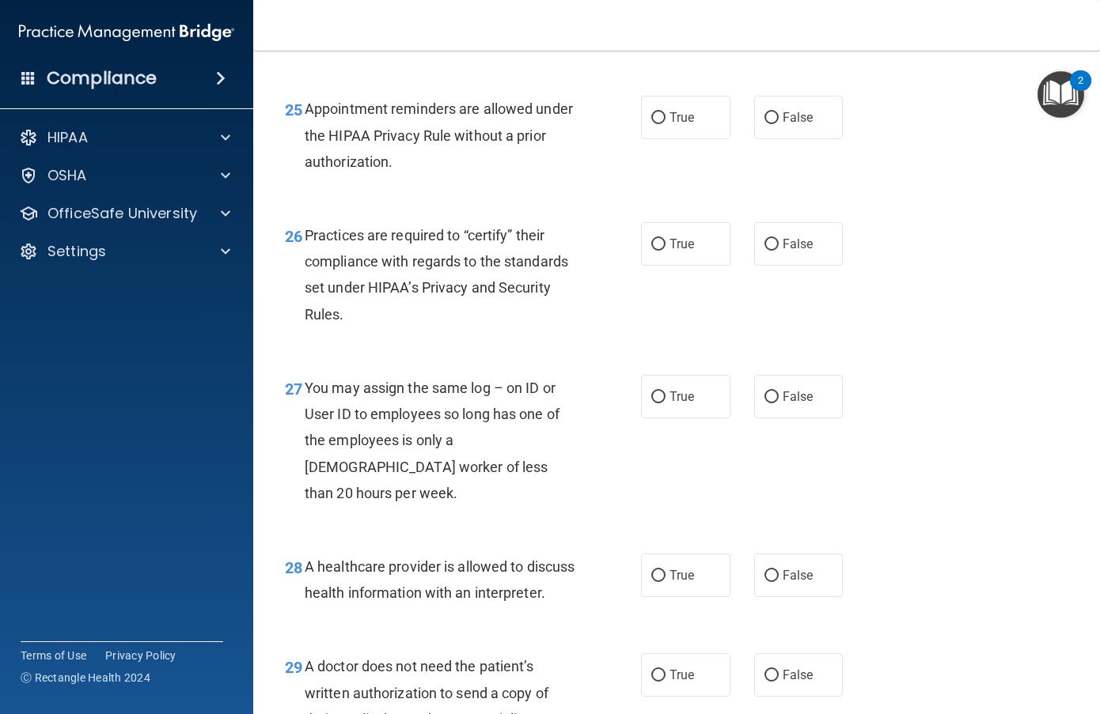
scroll to position [3718, 0]
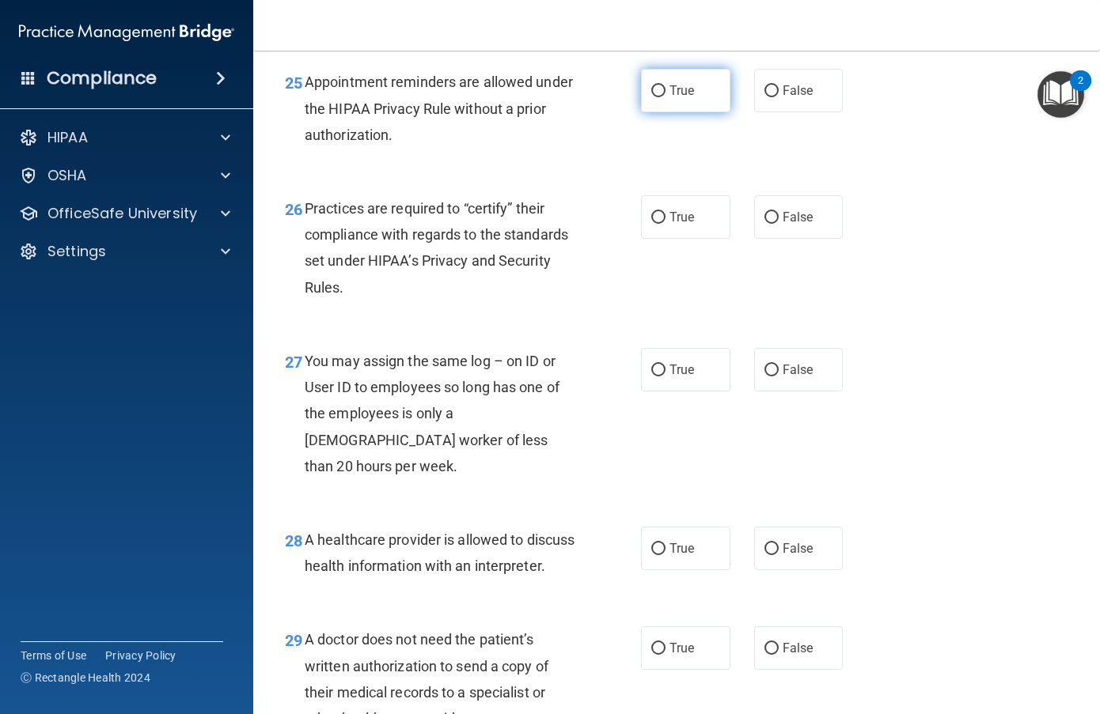
click at [697, 112] on label "True" at bounding box center [685, 91] width 89 height 44
click at [665, 97] on input "True" at bounding box center [658, 91] width 14 height 12
radio input "true"
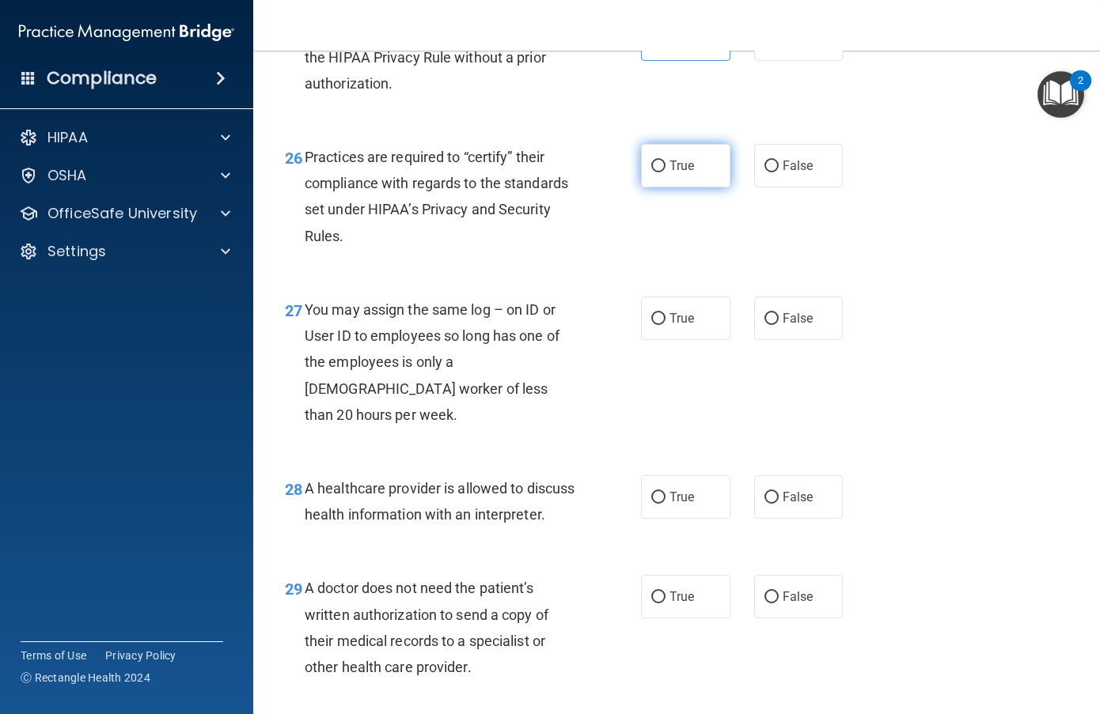
scroll to position [3798, 0]
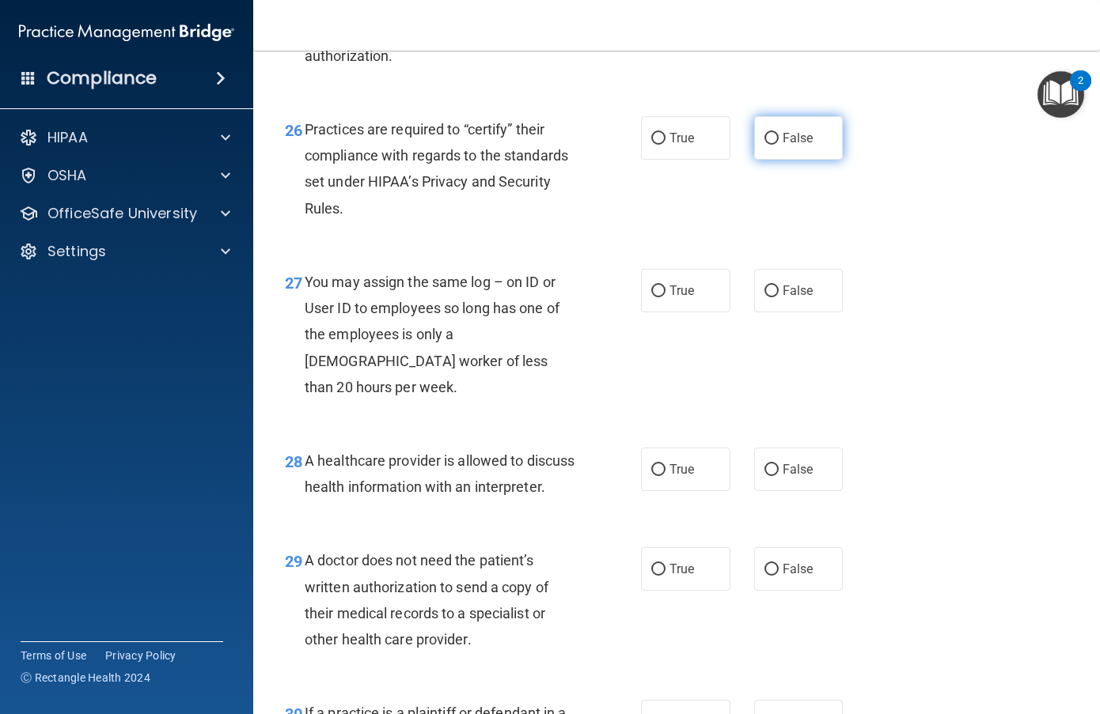
click at [770, 145] on input "False" at bounding box center [771, 139] width 14 height 12
radio input "true"
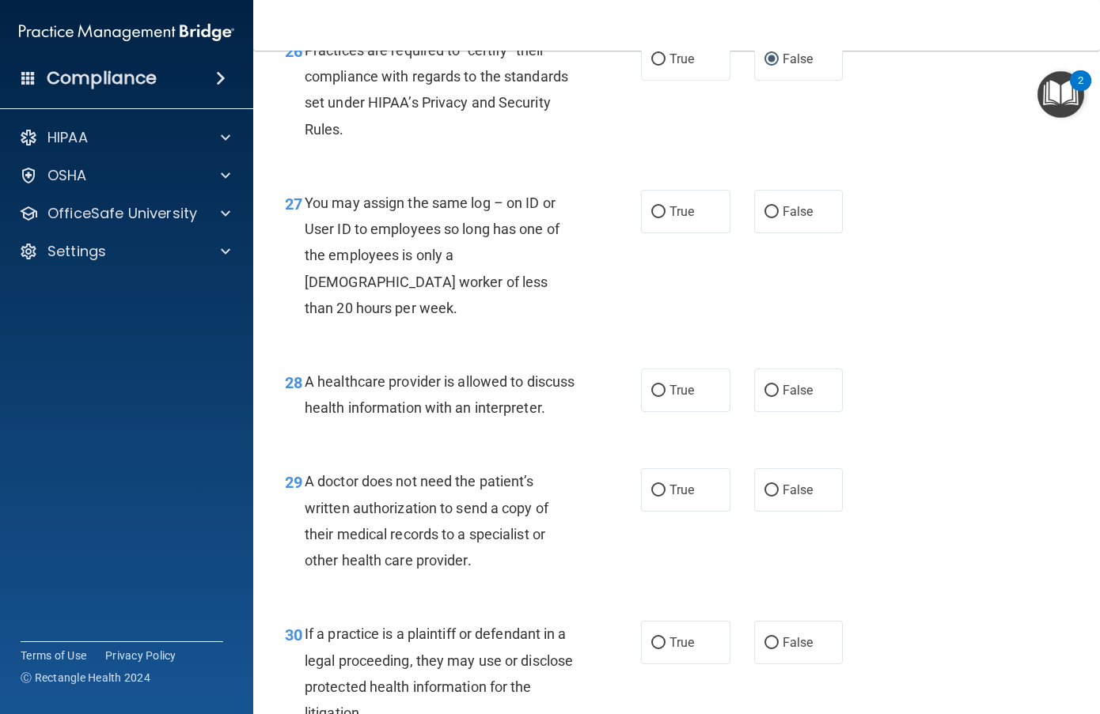
scroll to position [3956, 0]
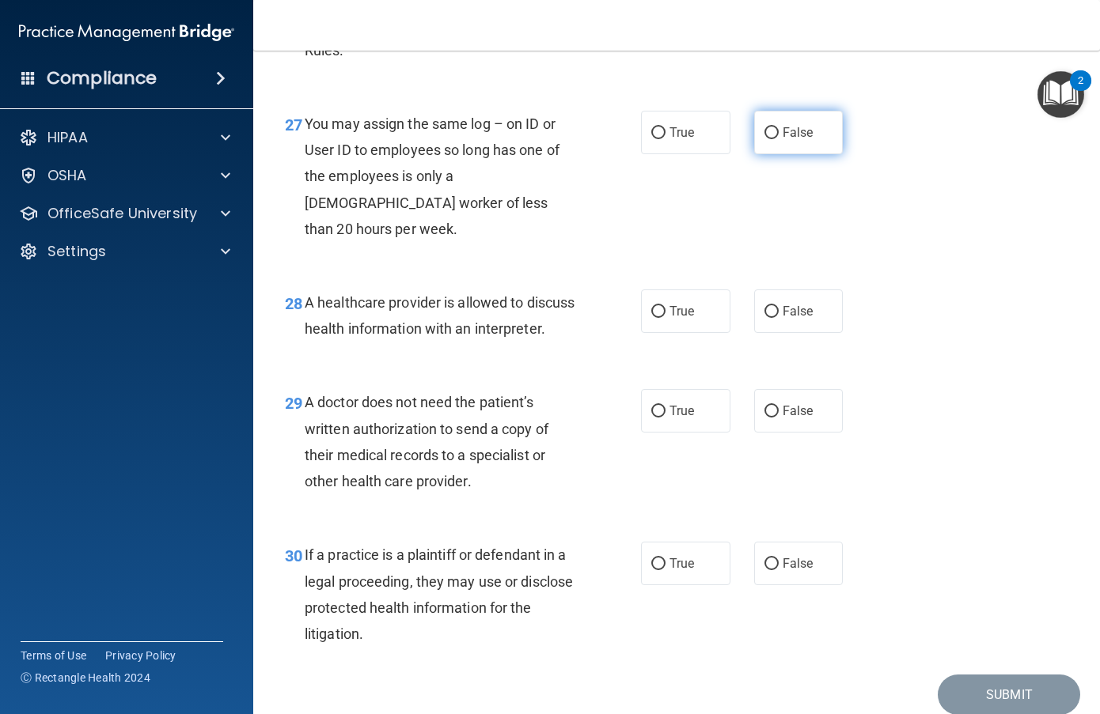
click at [756, 154] on label "False" at bounding box center [798, 133] width 89 height 44
click at [764, 139] on input "False" at bounding box center [771, 133] width 14 height 12
radio input "true"
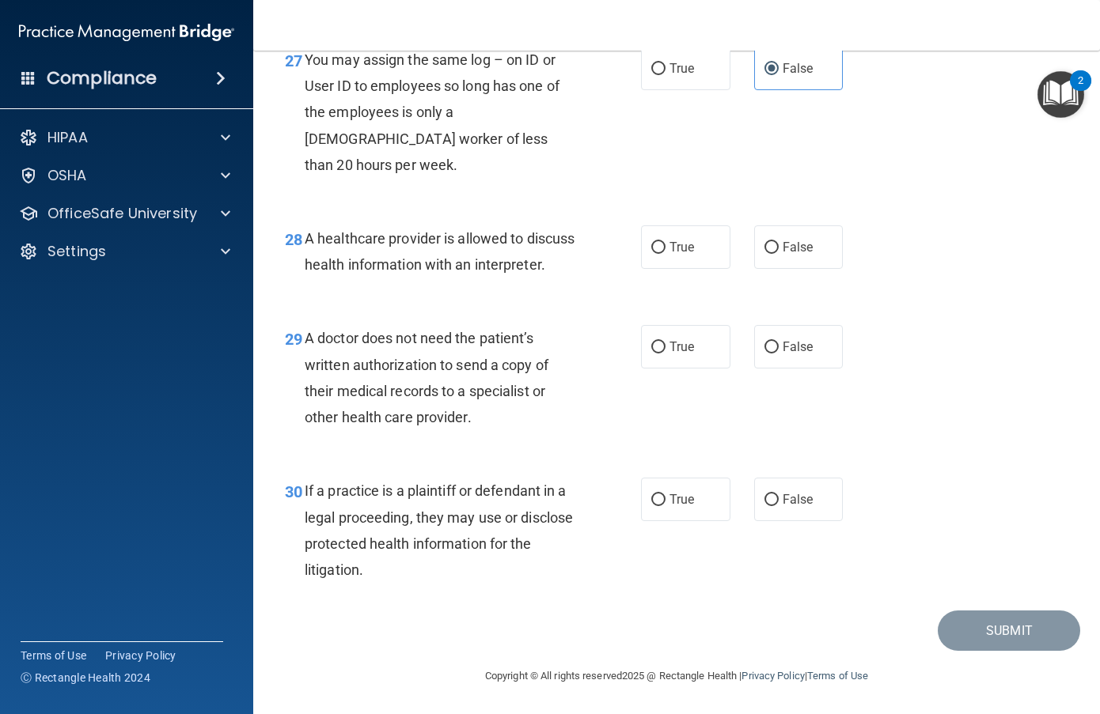
scroll to position [4072, 0]
click at [700, 225] on label "True" at bounding box center [685, 247] width 89 height 44
click at [665, 242] on input "True" at bounding box center [658, 248] width 14 height 12
radio input "true"
click at [684, 351] on span "True" at bounding box center [681, 346] width 25 height 15
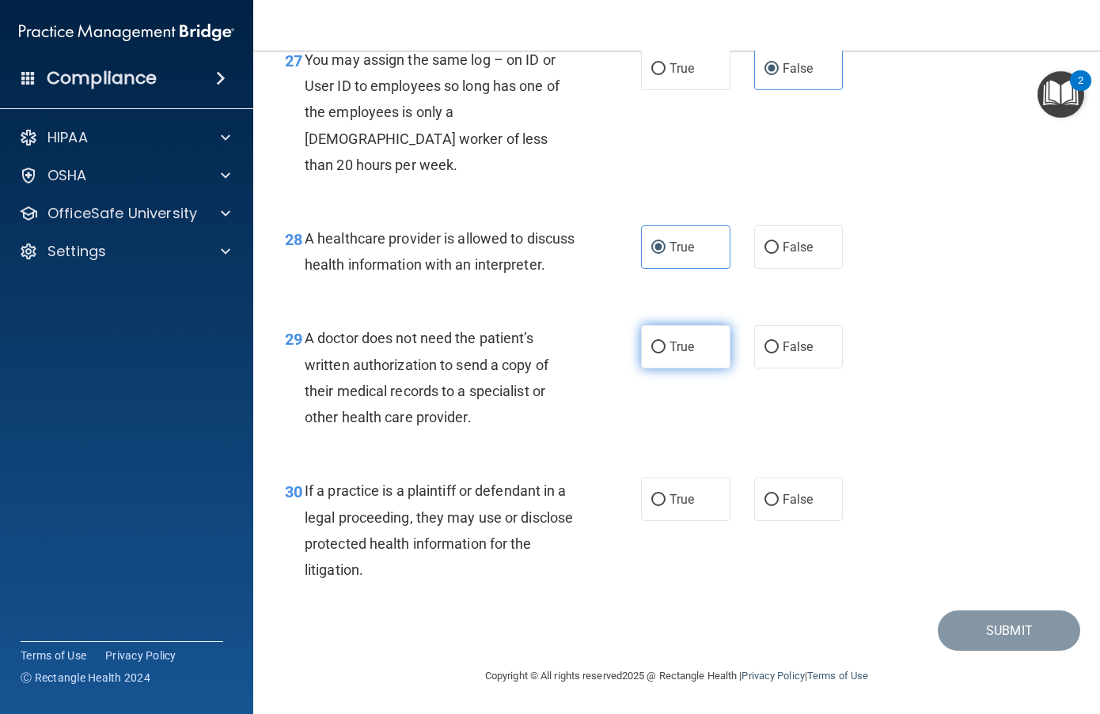
click at [665, 351] on input "True" at bounding box center [658, 348] width 14 height 12
radio input "true"
click at [683, 510] on label "True" at bounding box center [685, 500] width 89 height 44
click at [665, 506] on input "True" at bounding box center [658, 500] width 14 height 12
radio input "true"
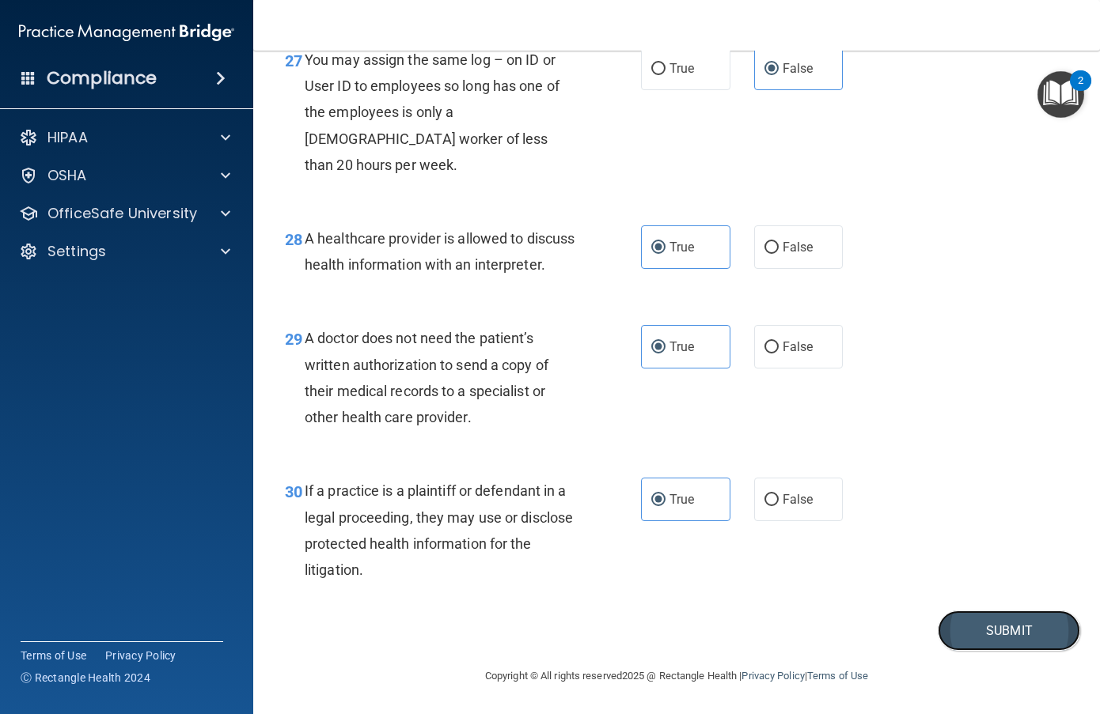
click at [973, 638] on button "Submit" at bounding box center [1009, 631] width 142 height 40
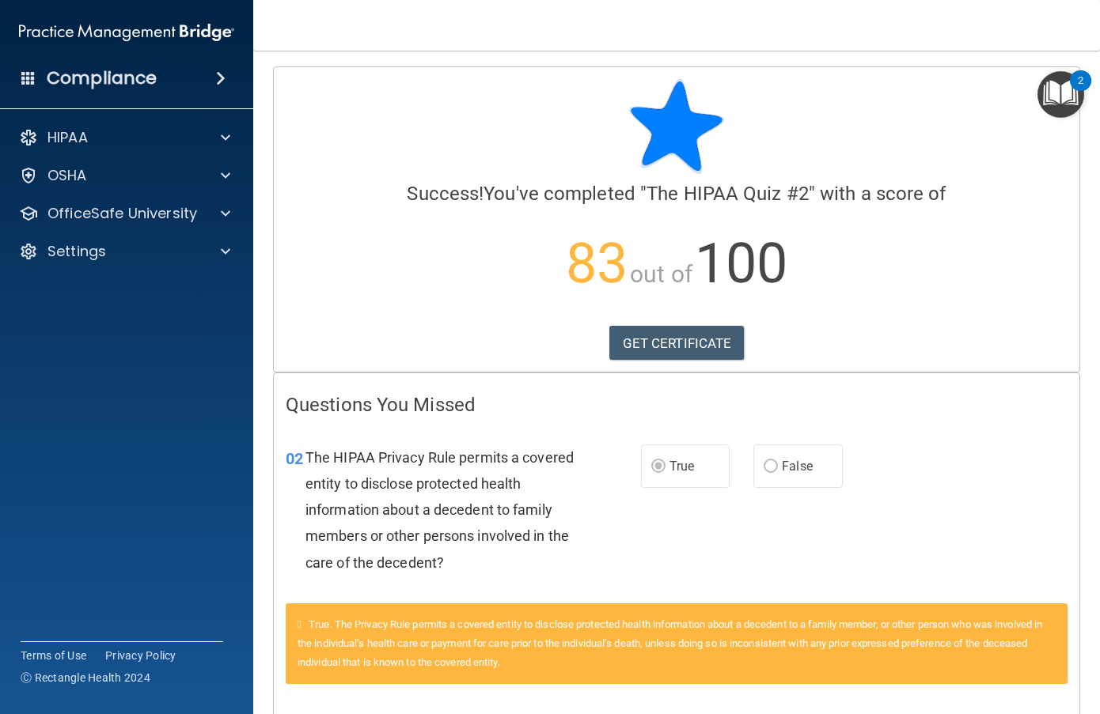
click at [1056, 101] on img "Open Resource Center, 2 new notifications" at bounding box center [1060, 94] width 47 height 47
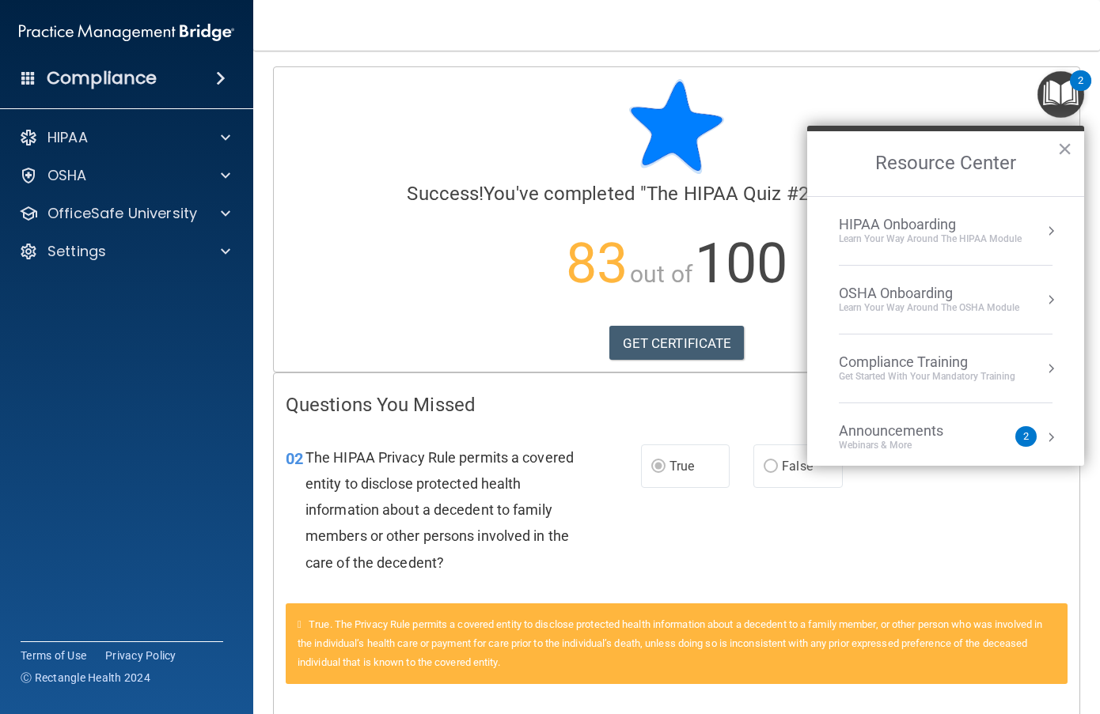
click at [988, 226] on div "HIPAA Onboarding" at bounding box center [930, 224] width 183 height 17
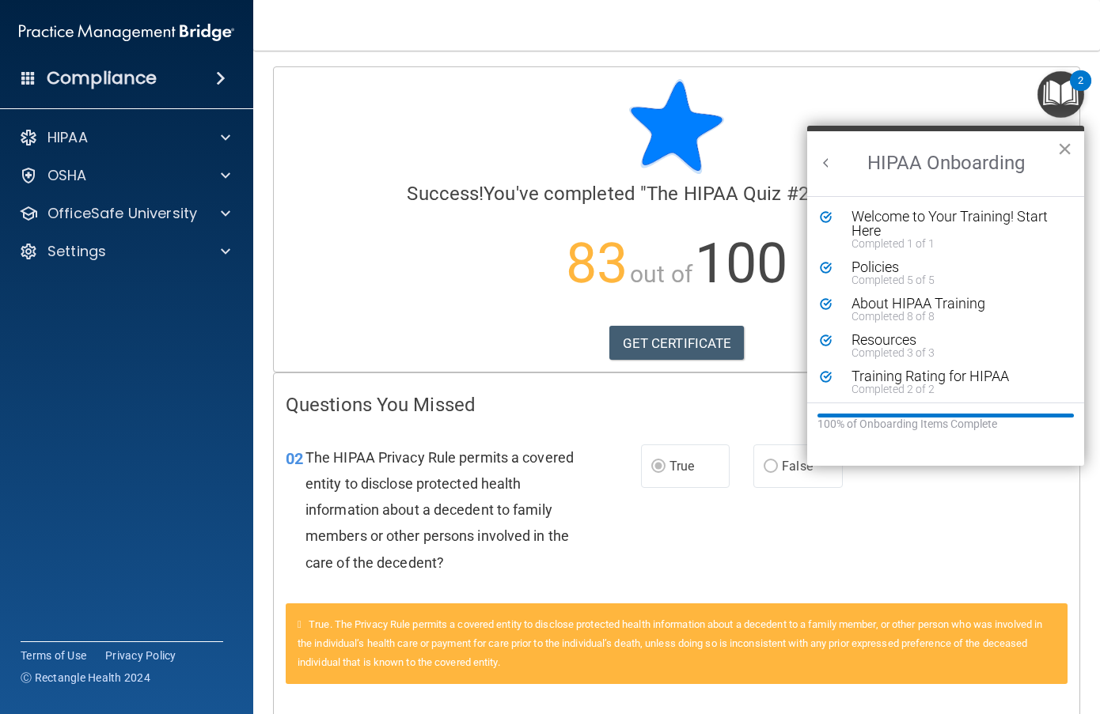
click at [1060, 150] on button "×" at bounding box center [1064, 148] width 15 height 25
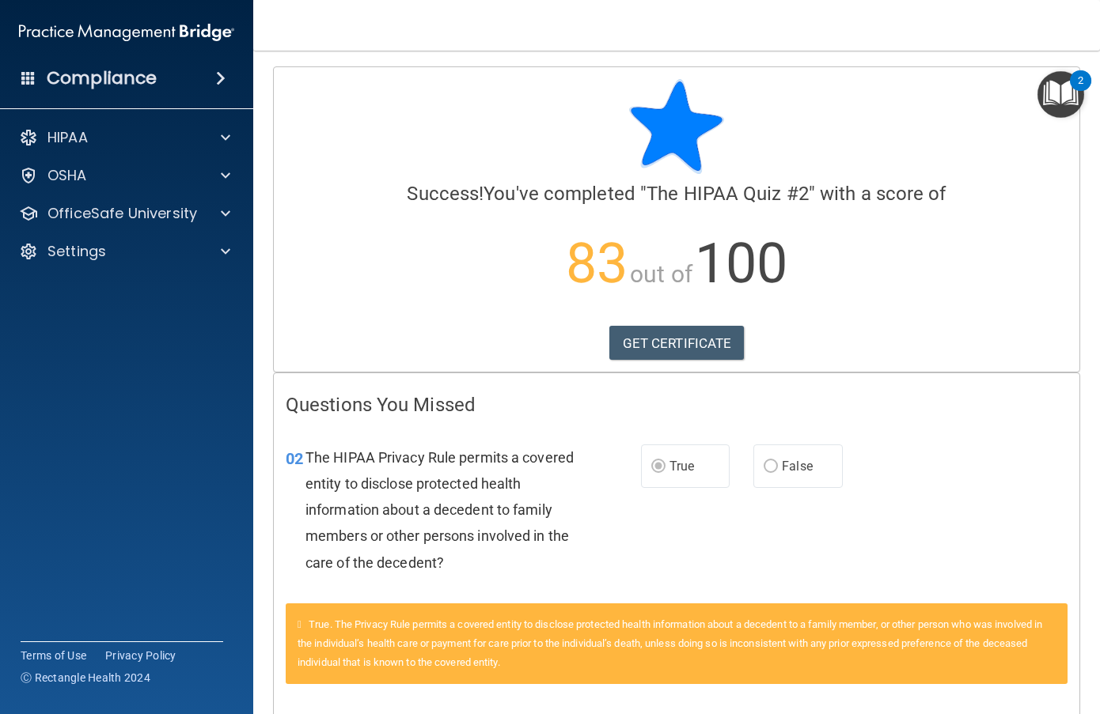
click at [1059, 104] on img "Open Resource Center, 2 new notifications" at bounding box center [1060, 94] width 47 height 47
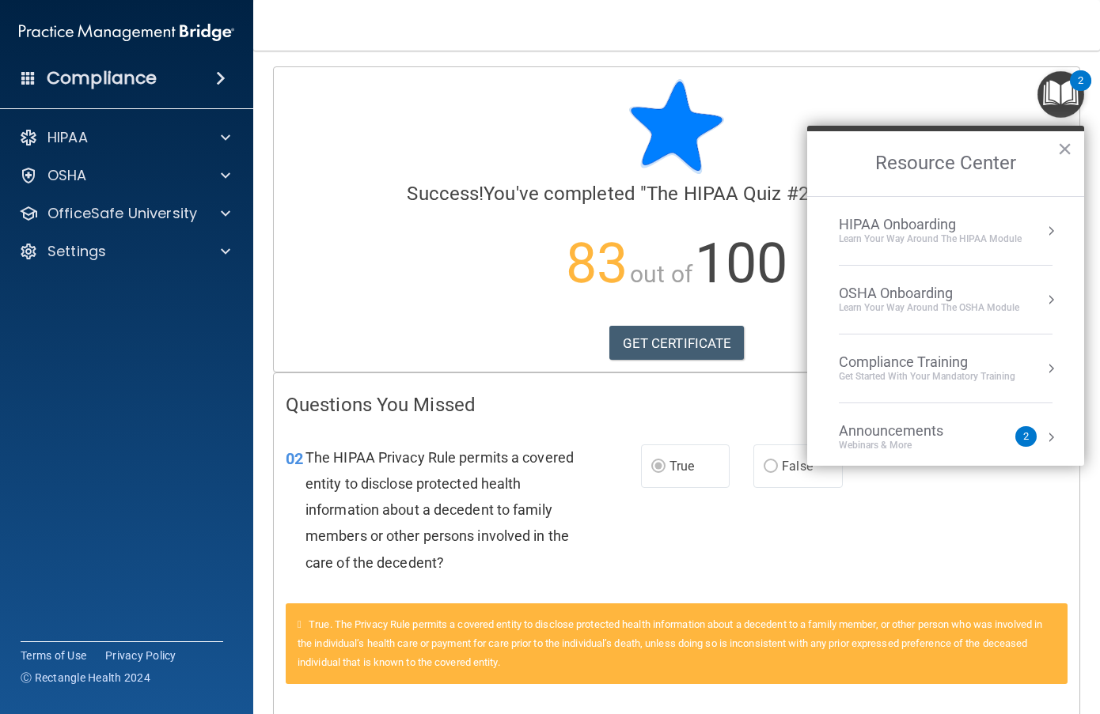
click at [968, 301] on div "OSHA Onboarding" at bounding box center [929, 293] width 180 height 17
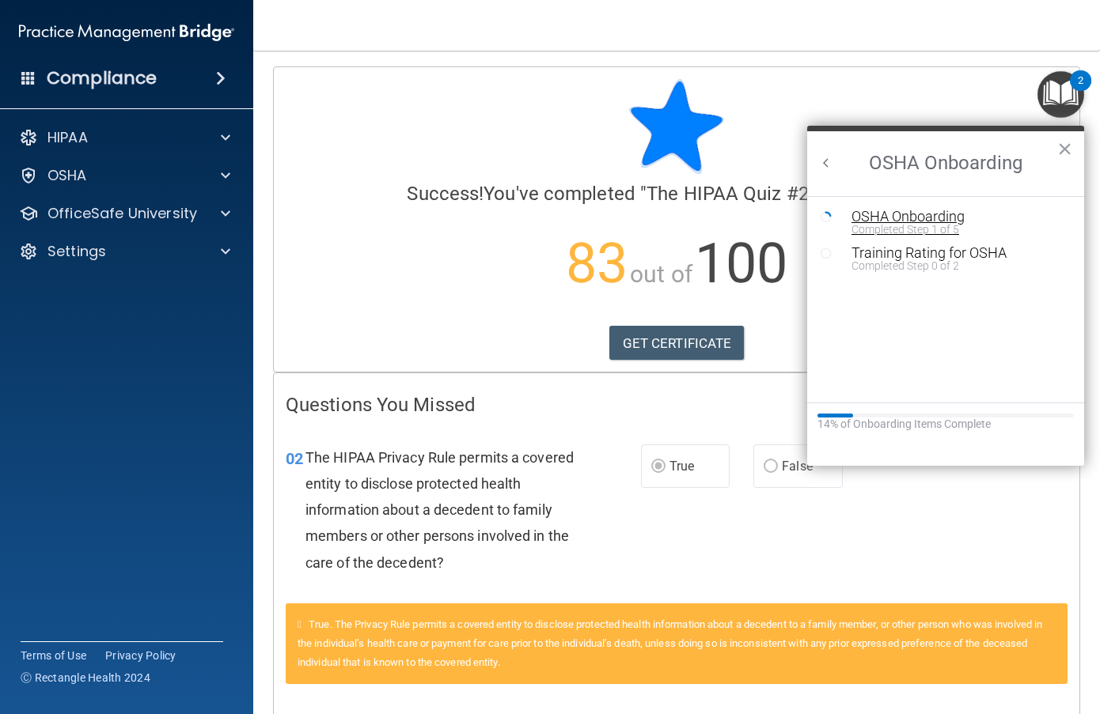
click at [931, 224] on div "Completed Step 1 of 5" at bounding box center [957, 229] width 212 height 11
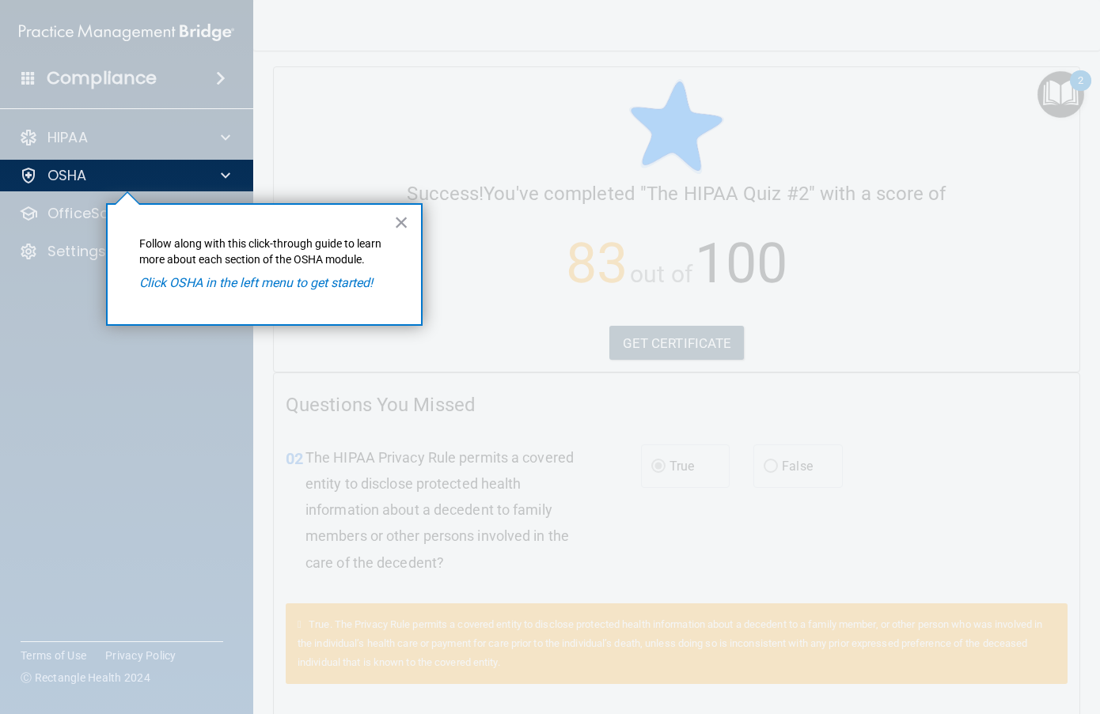
click at [305, 285] on em "Click OSHA in the left menu to get started!" at bounding box center [255, 282] width 233 height 15
click at [224, 171] on span at bounding box center [225, 175] width 9 height 19
click at [57, 222] on div at bounding box center [127, 452] width 254 height 523
click at [394, 223] on button "×" at bounding box center [401, 222] width 15 height 25
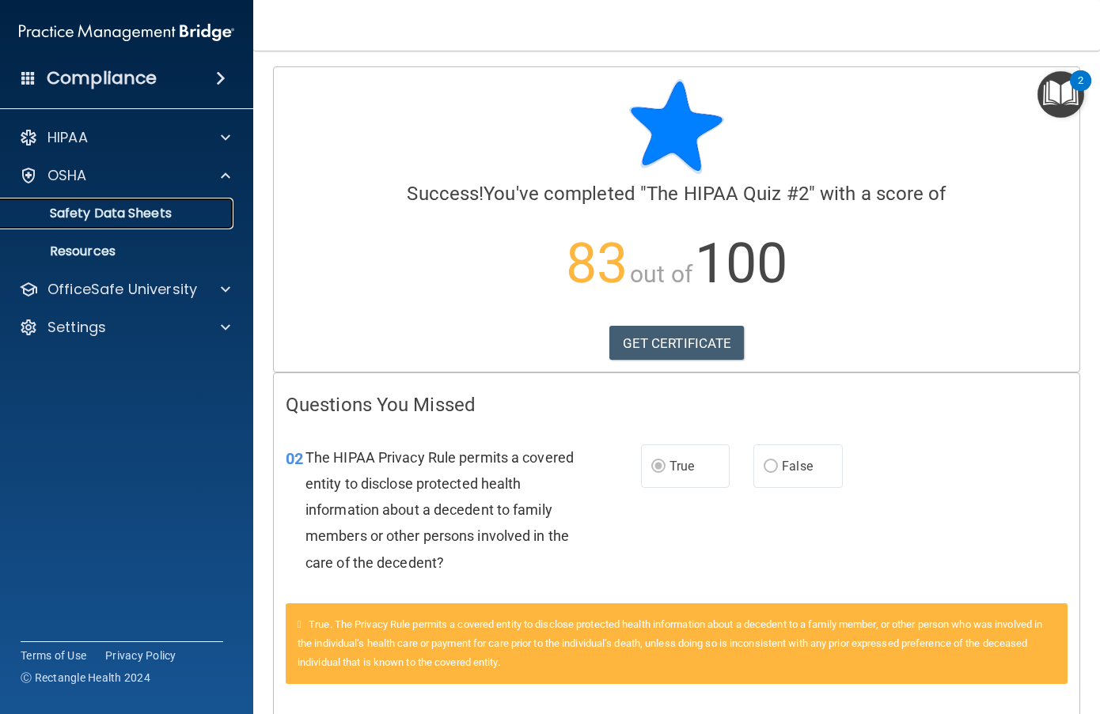
click at [157, 218] on p "Safety Data Sheets" at bounding box center [118, 214] width 216 height 16
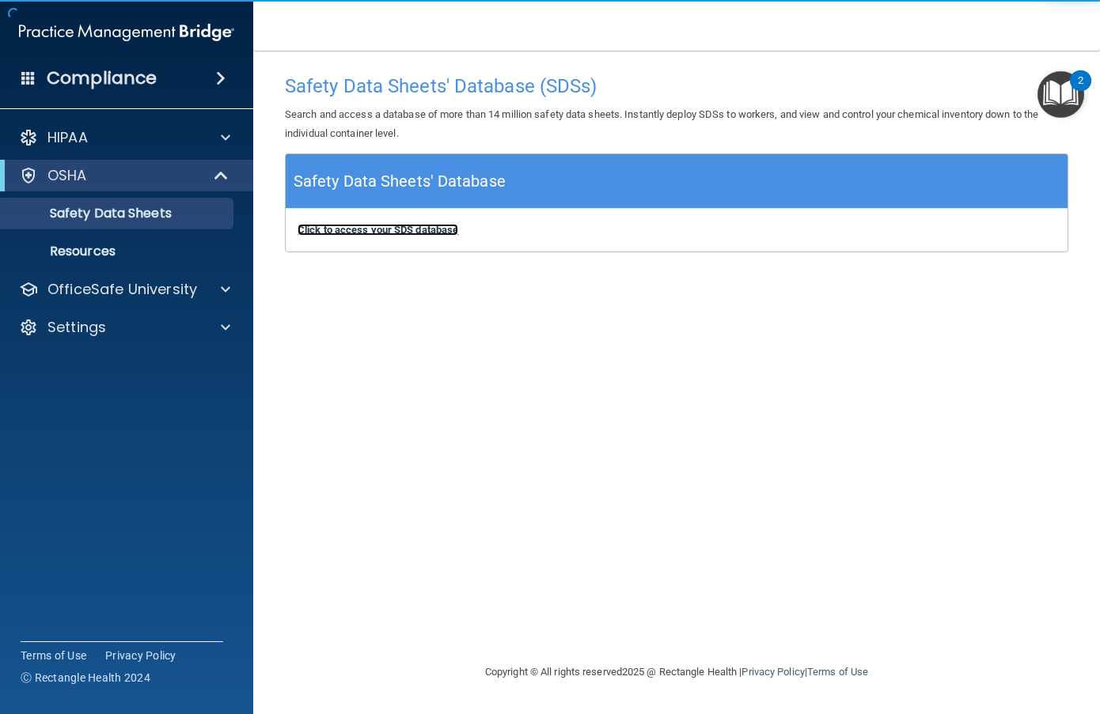
click at [365, 230] on b "Click to access your SDS database" at bounding box center [377, 230] width 161 height 12
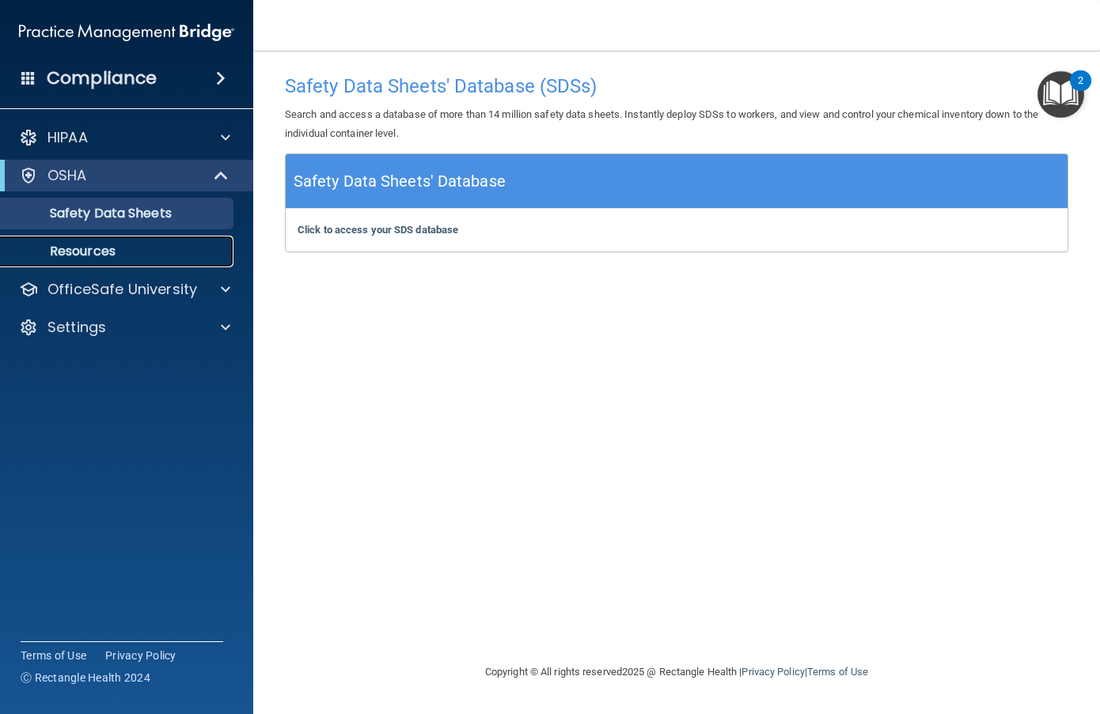
click at [122, 248] on p "Resources" at bounding box center [118, 252] width 216 height 16
